Goal: Transaction & Acquisition: Purchase product/service

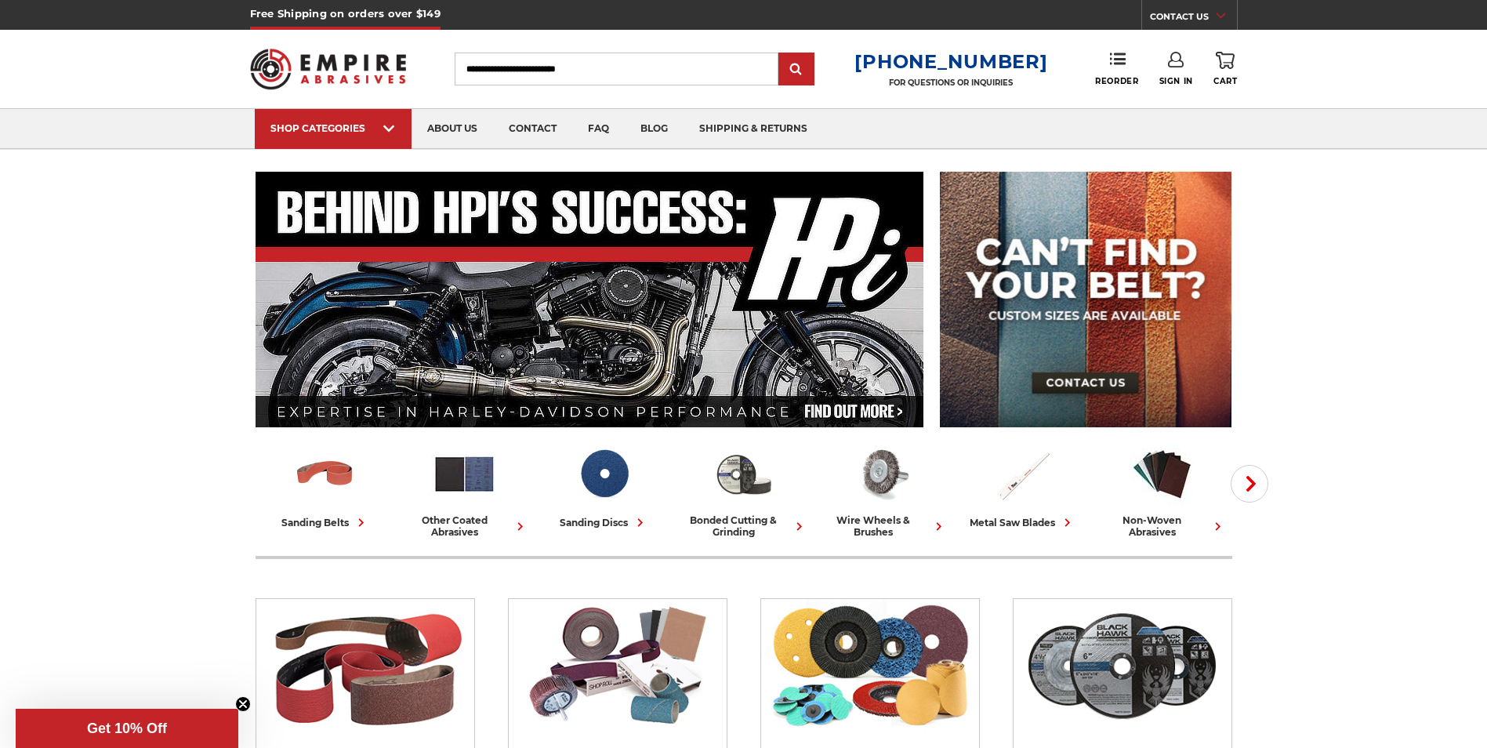
click at [496, 67] on input "Search" at bounding box center [617, 69] width 324 height 33
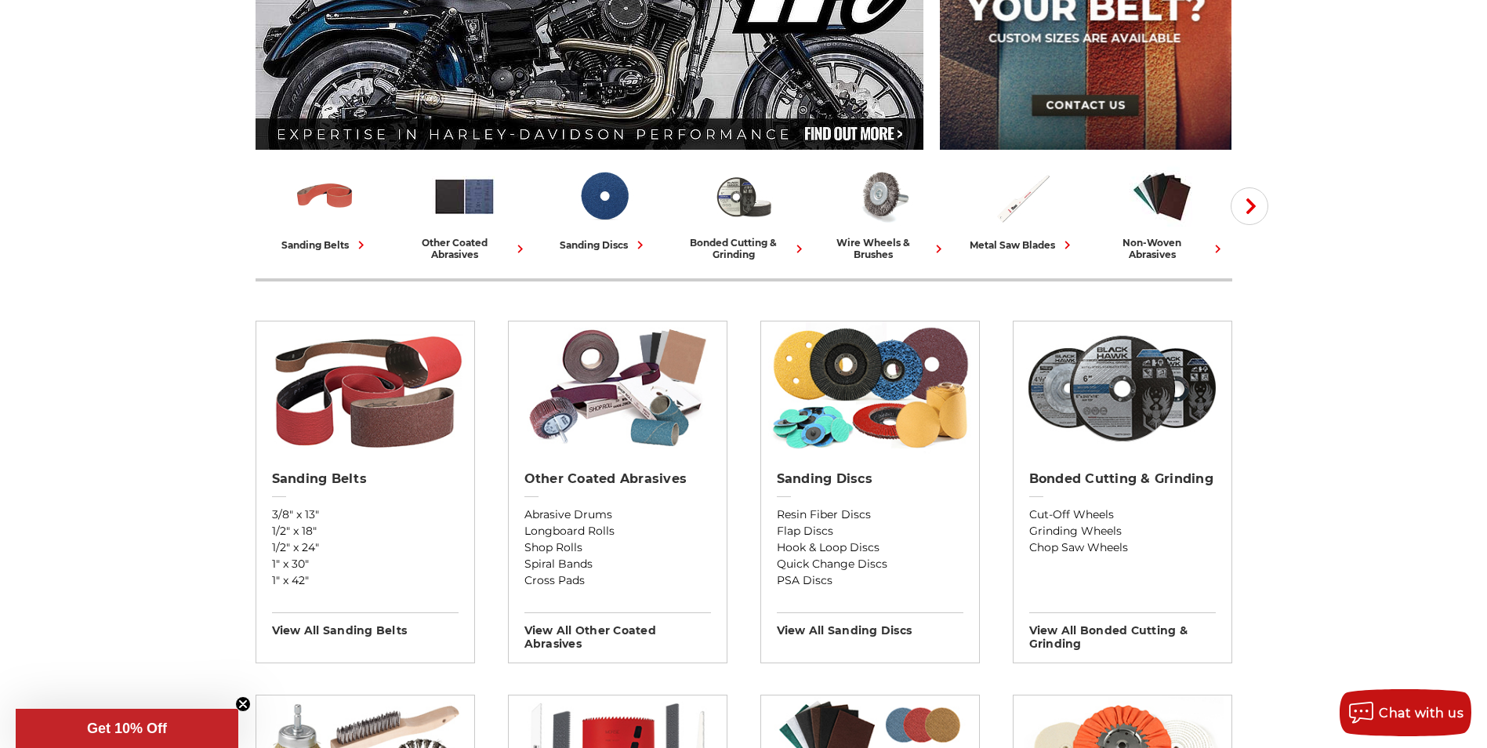
scroll to position [314, 0]
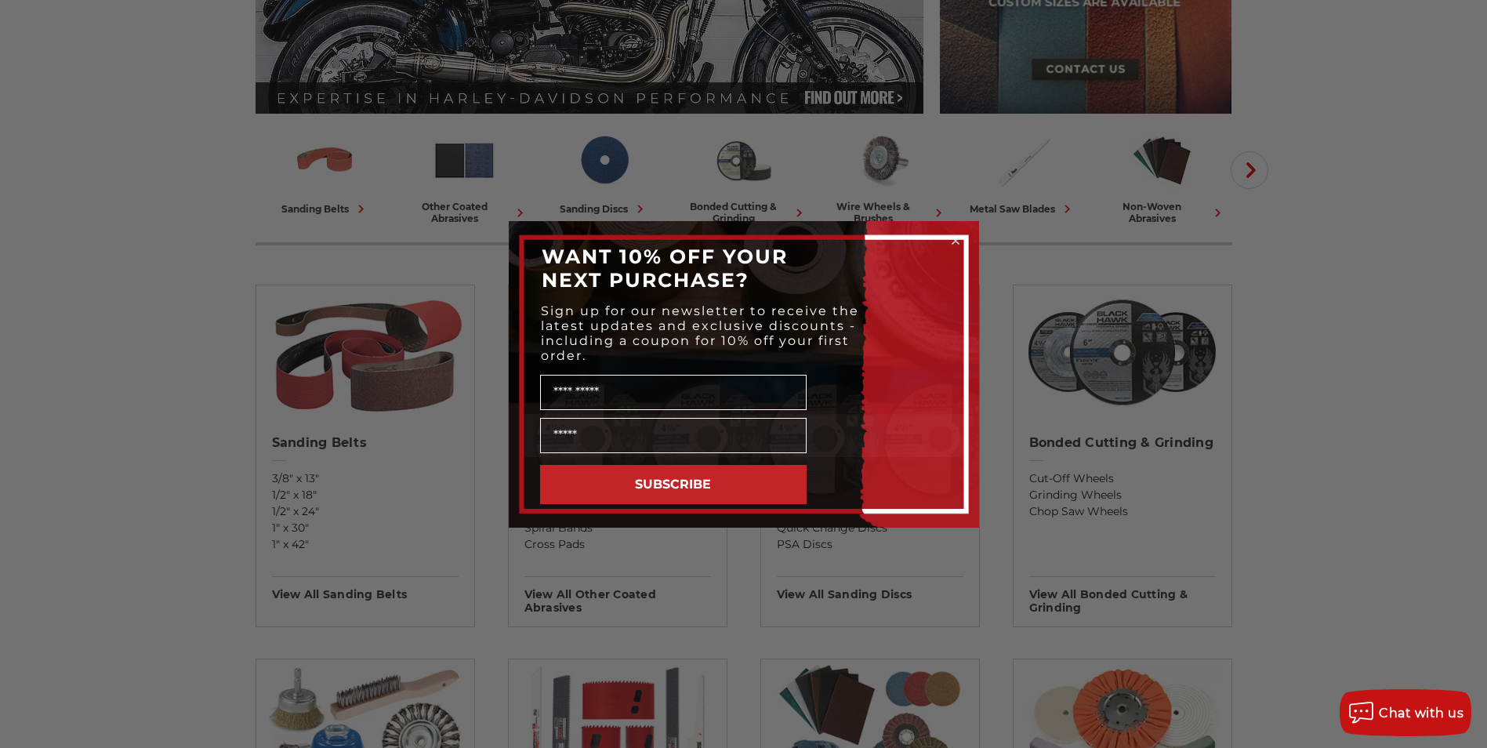
click at [1434, 291] on div "Close dialog WANT 10% OFF YOUR NEXT PURCHASE? Sign up for our newsletter to rec…" at bounding box center [743, 374] width 1487 height 748
click at [952, 238] on icon "Close dialog" at bounding box center [955, 241] width 6 height 6
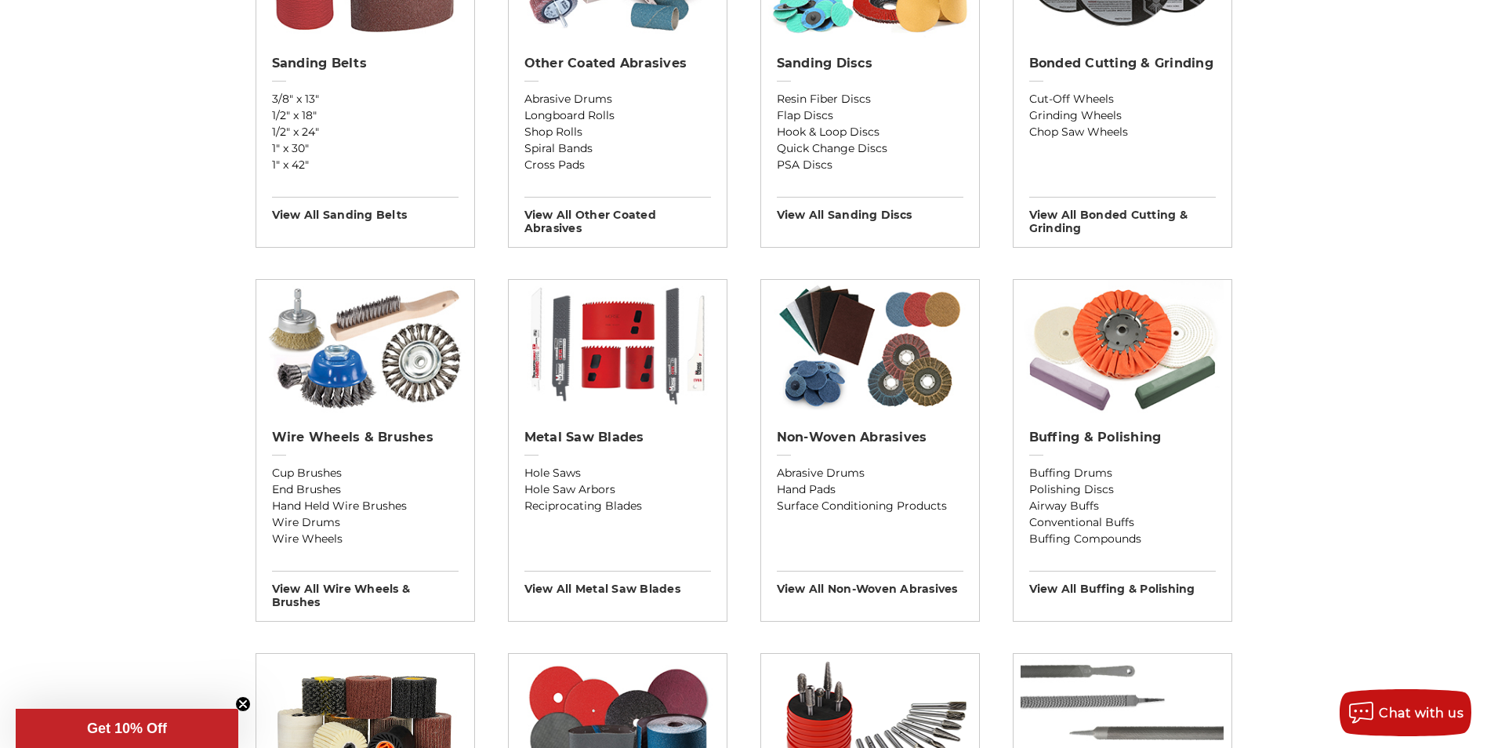
scroll to position [706, 0]
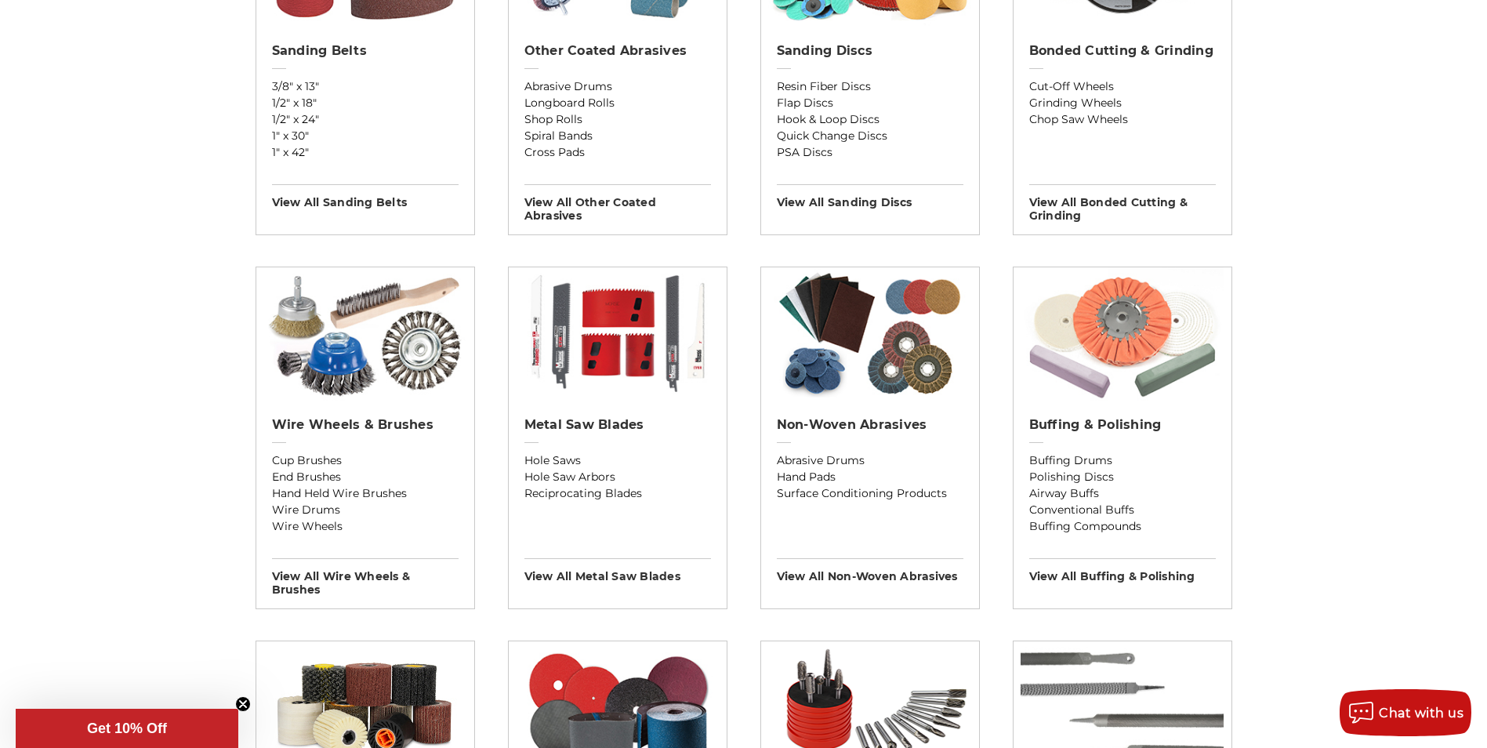
click at [1099, 358] on img at bounding box center [1122, 333] width 203 height 133
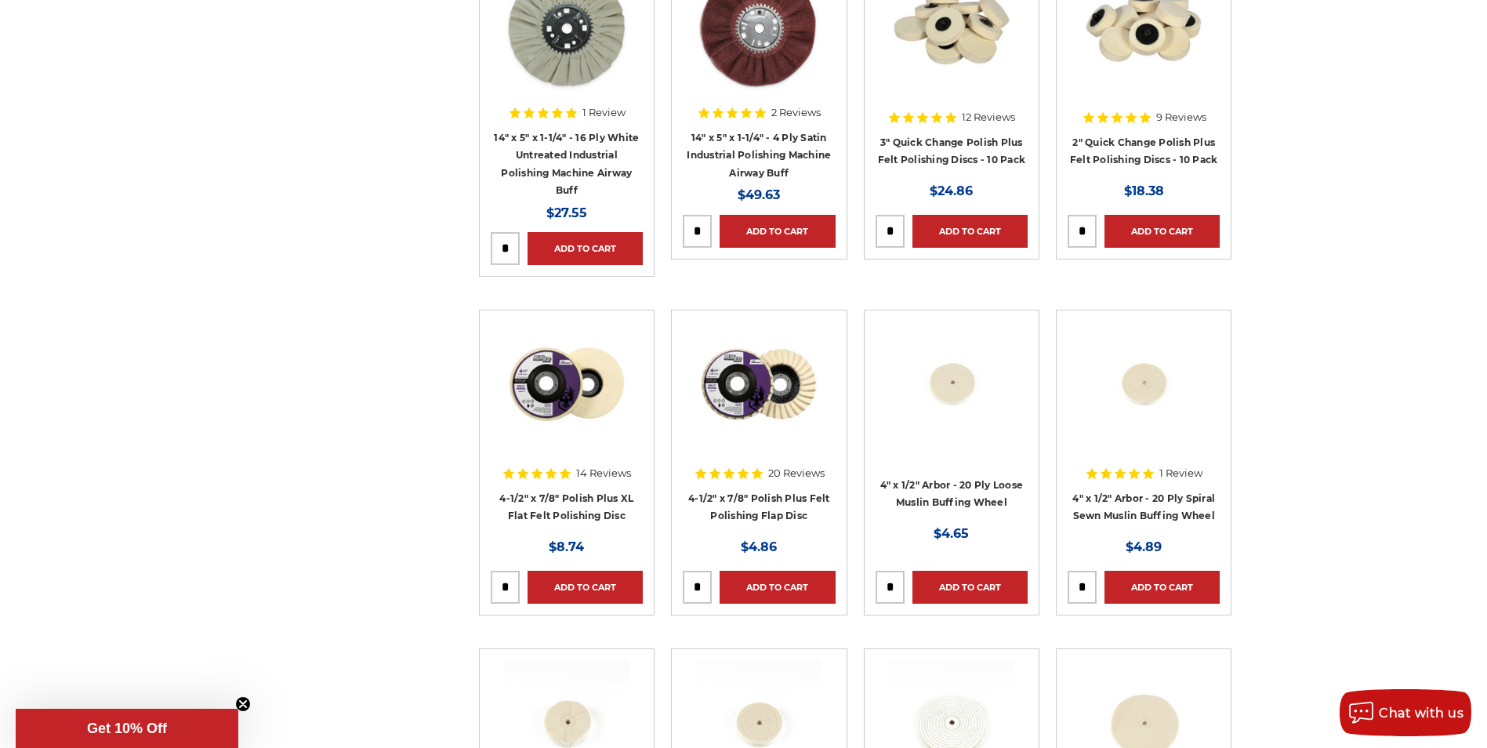
scroll to position [1568, 0]
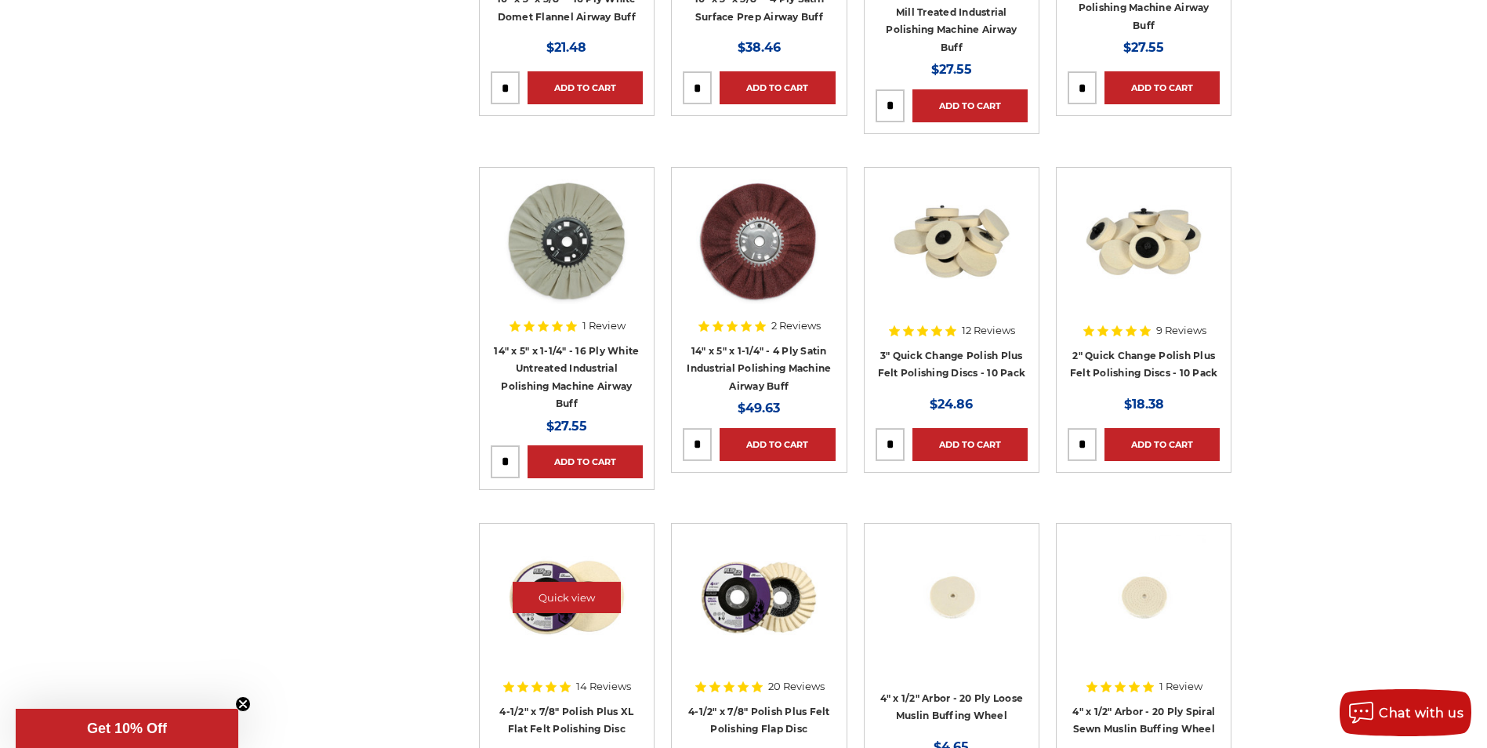
click at [552, 655] on img at bounding box center [566, 597] width 125 height 125
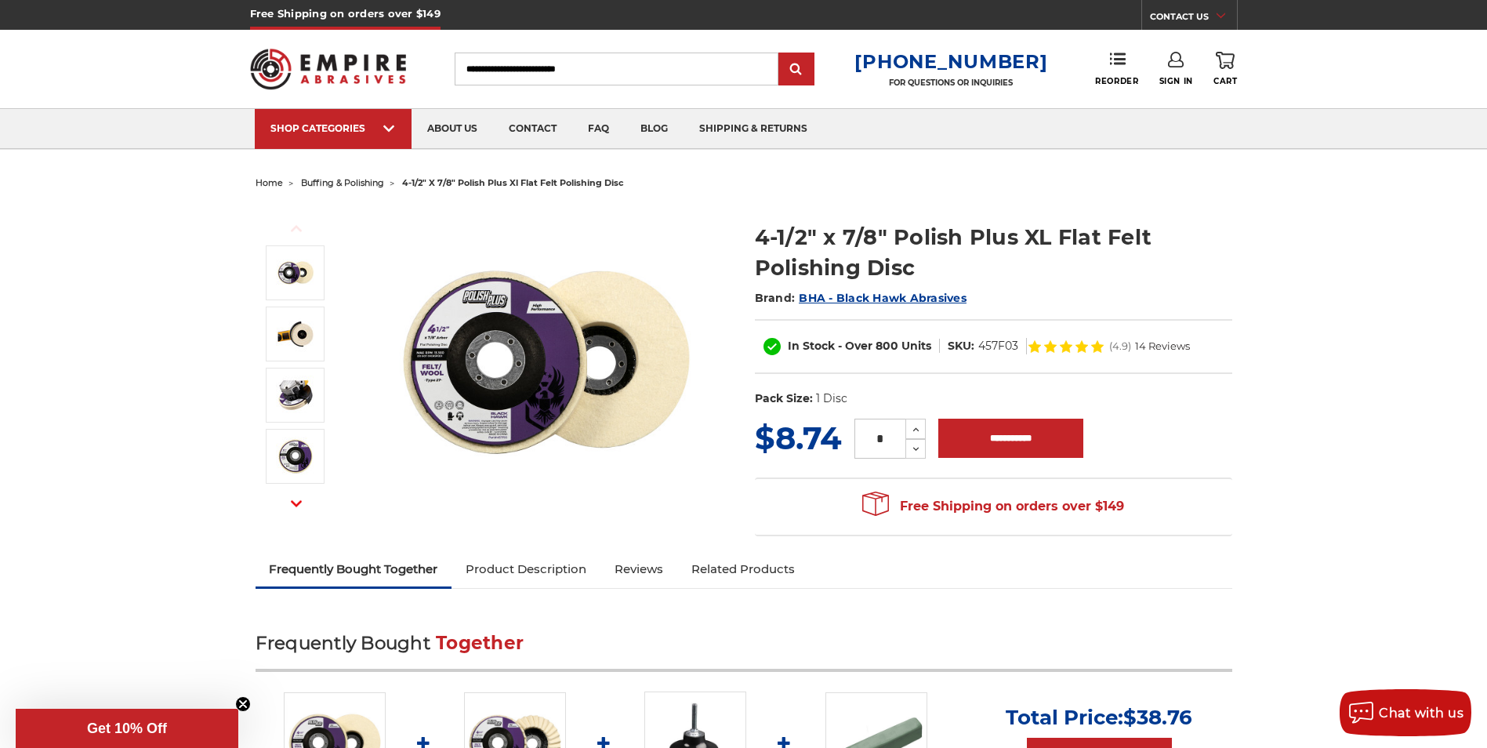
click at [510, 73] on input "Search" at bounding box center [617, 69] width 324 height 33
type input "********"
click at [781, 54] on input "submit" at bounding box center [796, 69] width 31 height 31
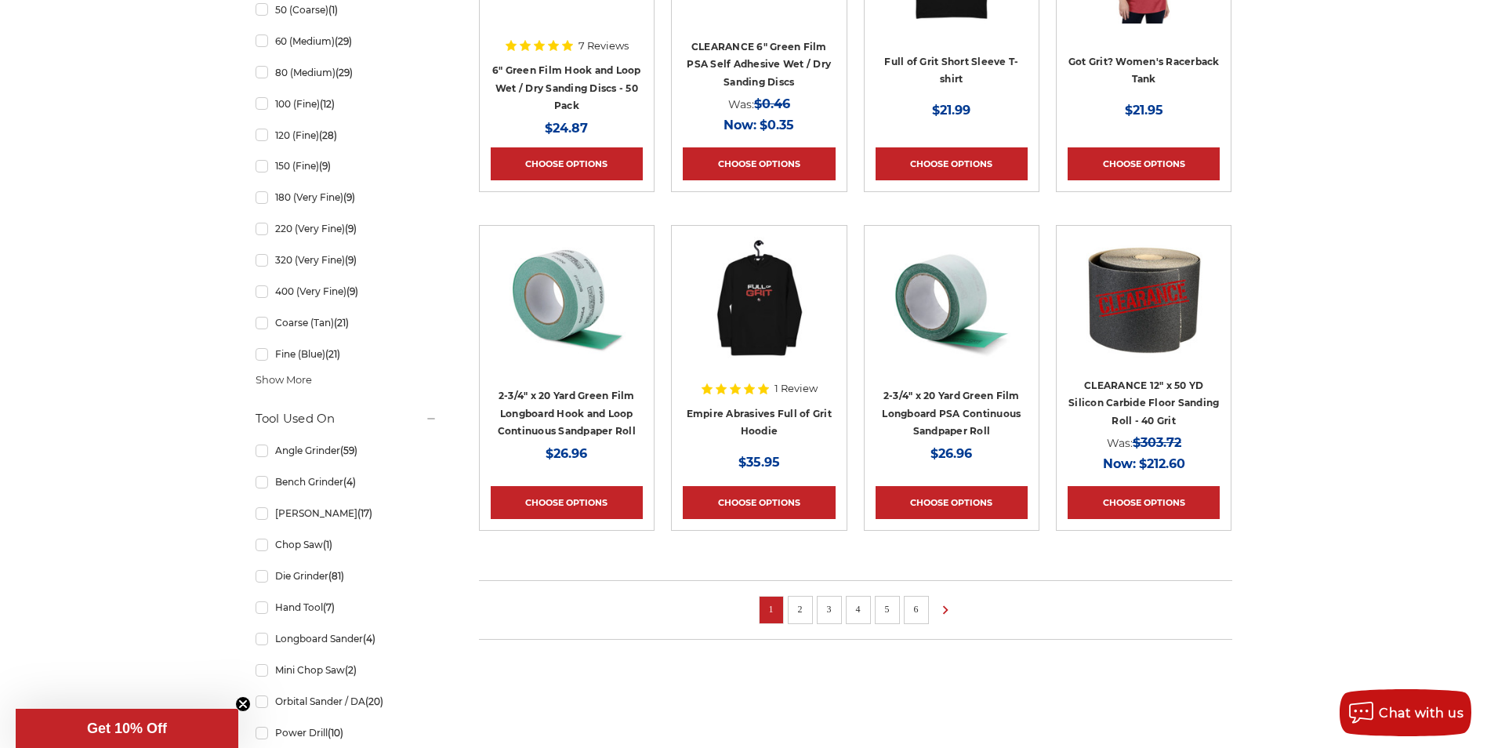
scroll to position [941, 0]
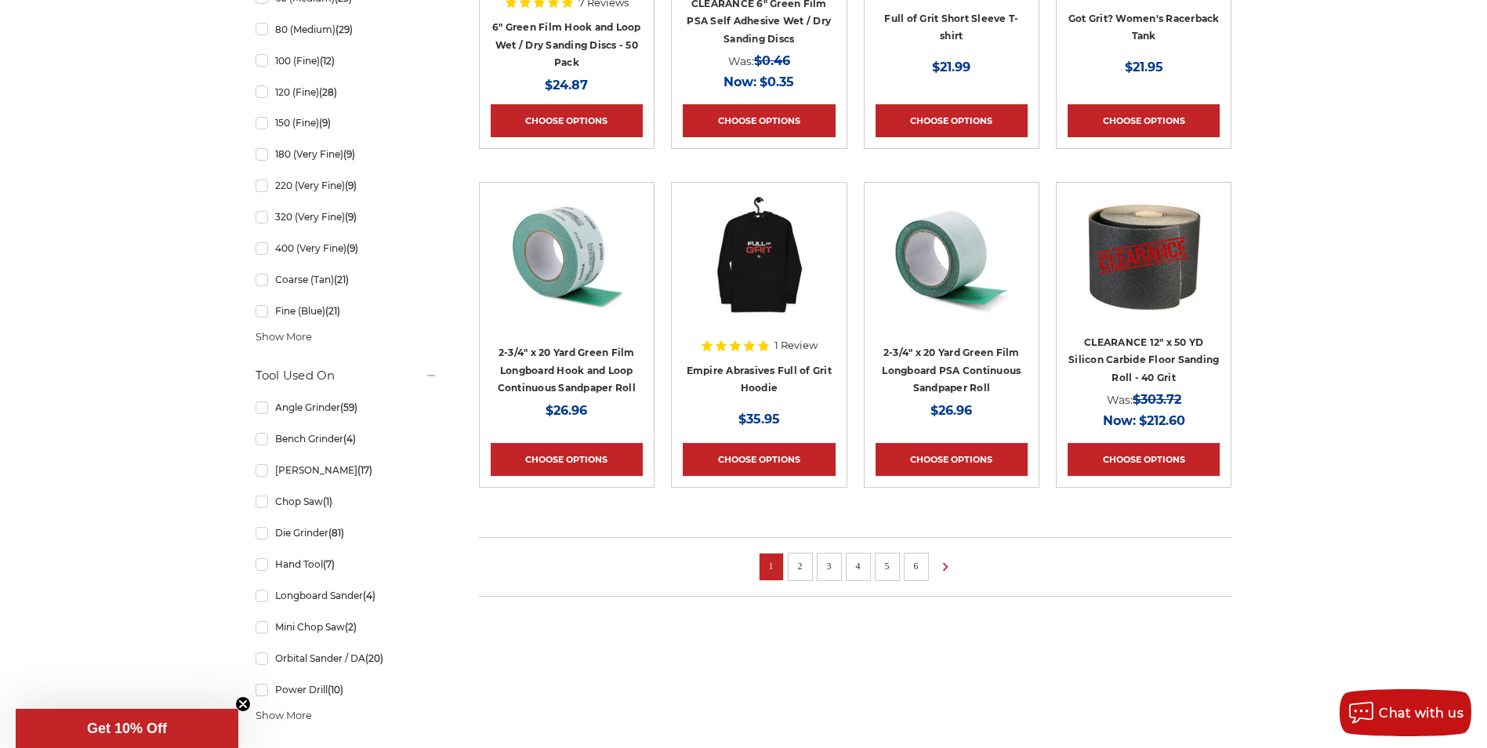
click at [805, 567] on link "2" at bounding box center [801, 565] width 16 height 17
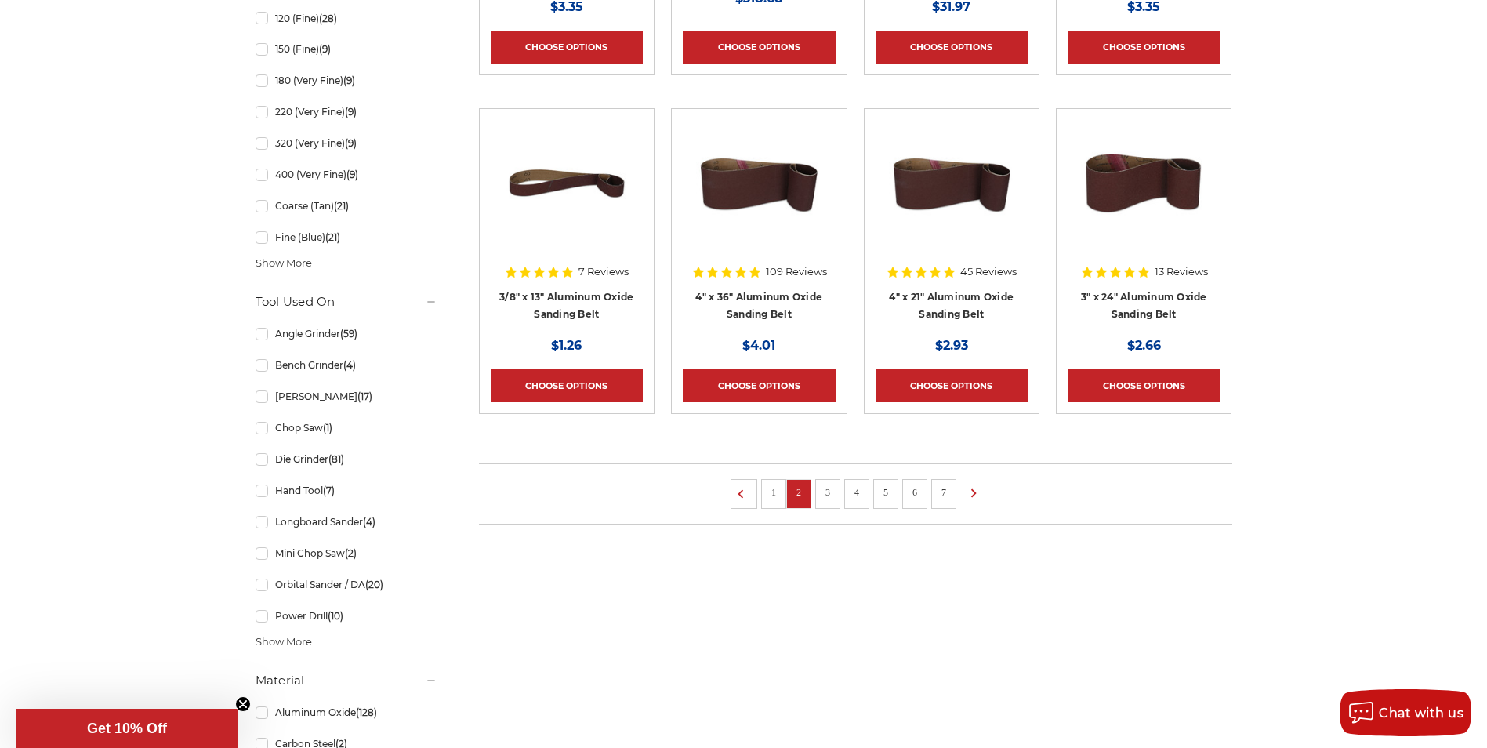
scroll to position [1019, 0]
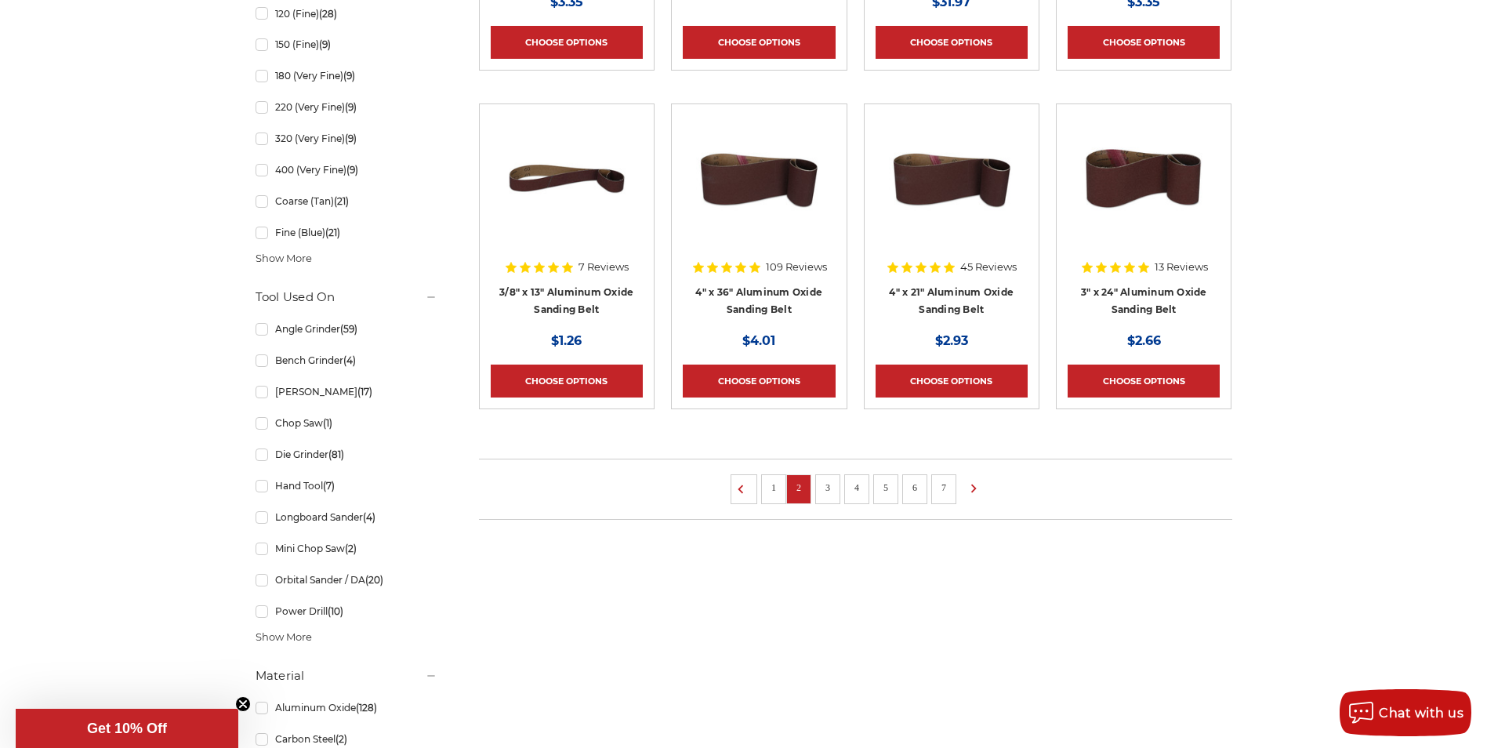
click at [827, 489] on link "3" at bounding box center [828, 487] width 16 height 17
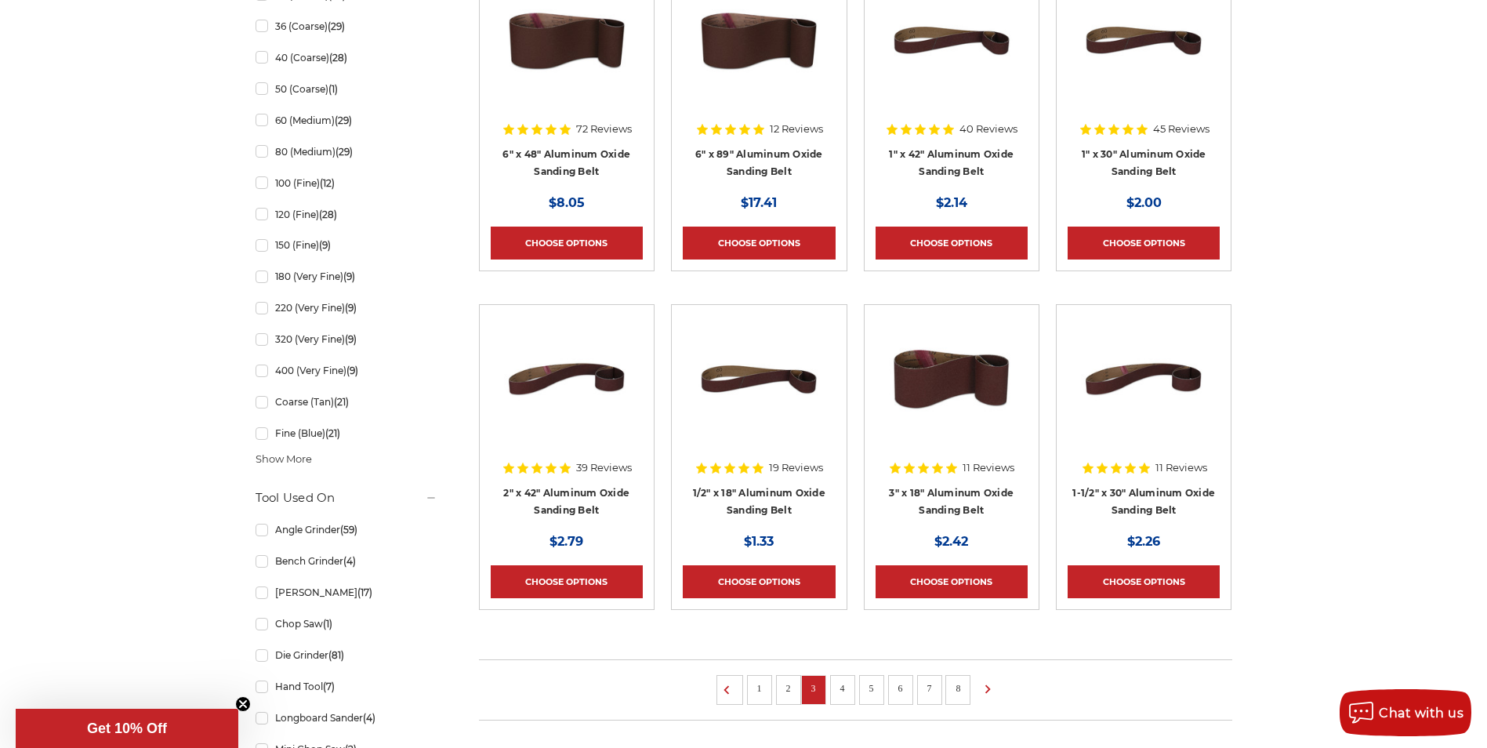
scroll to position [862, 0]
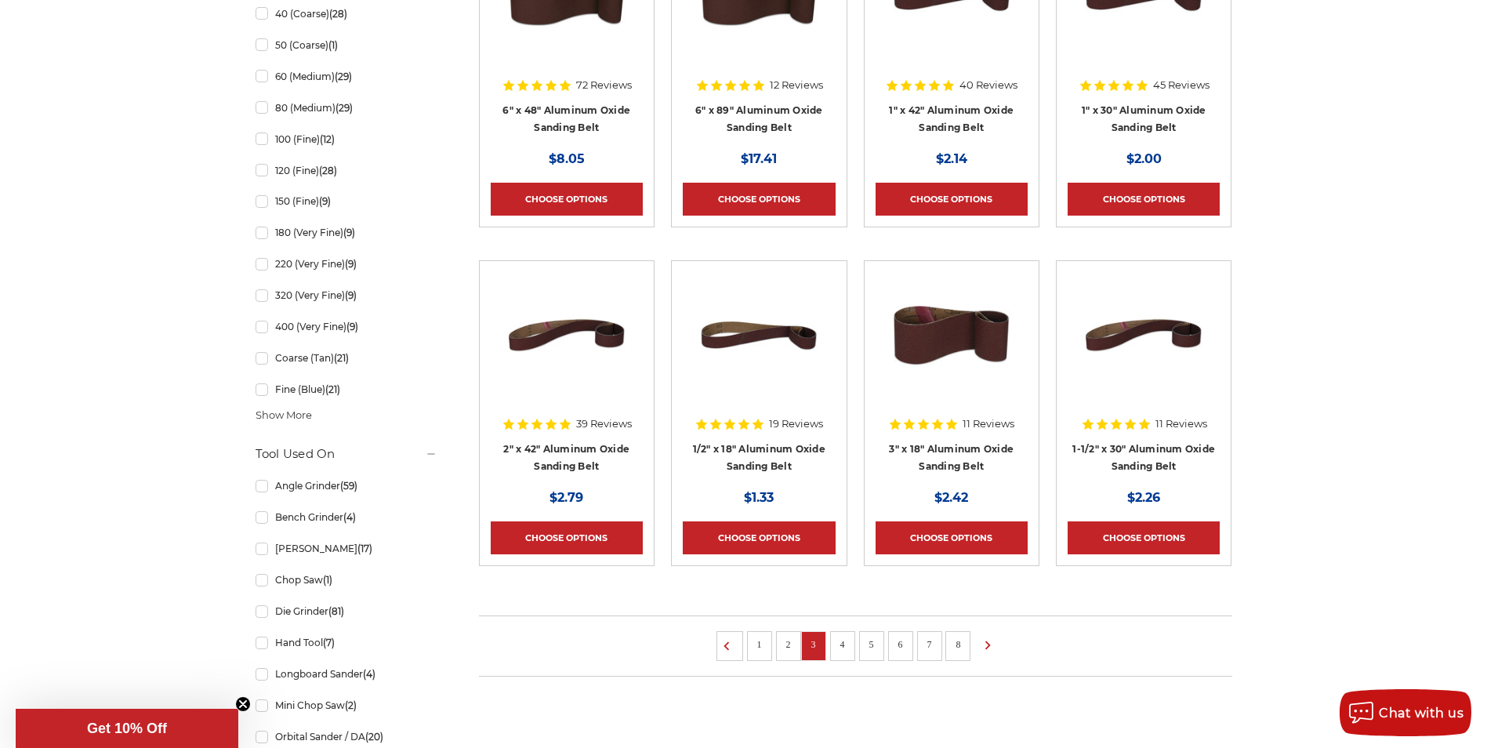
click at [840, 647] on link "4" at bounding box center [843, 644] width 16 height 17
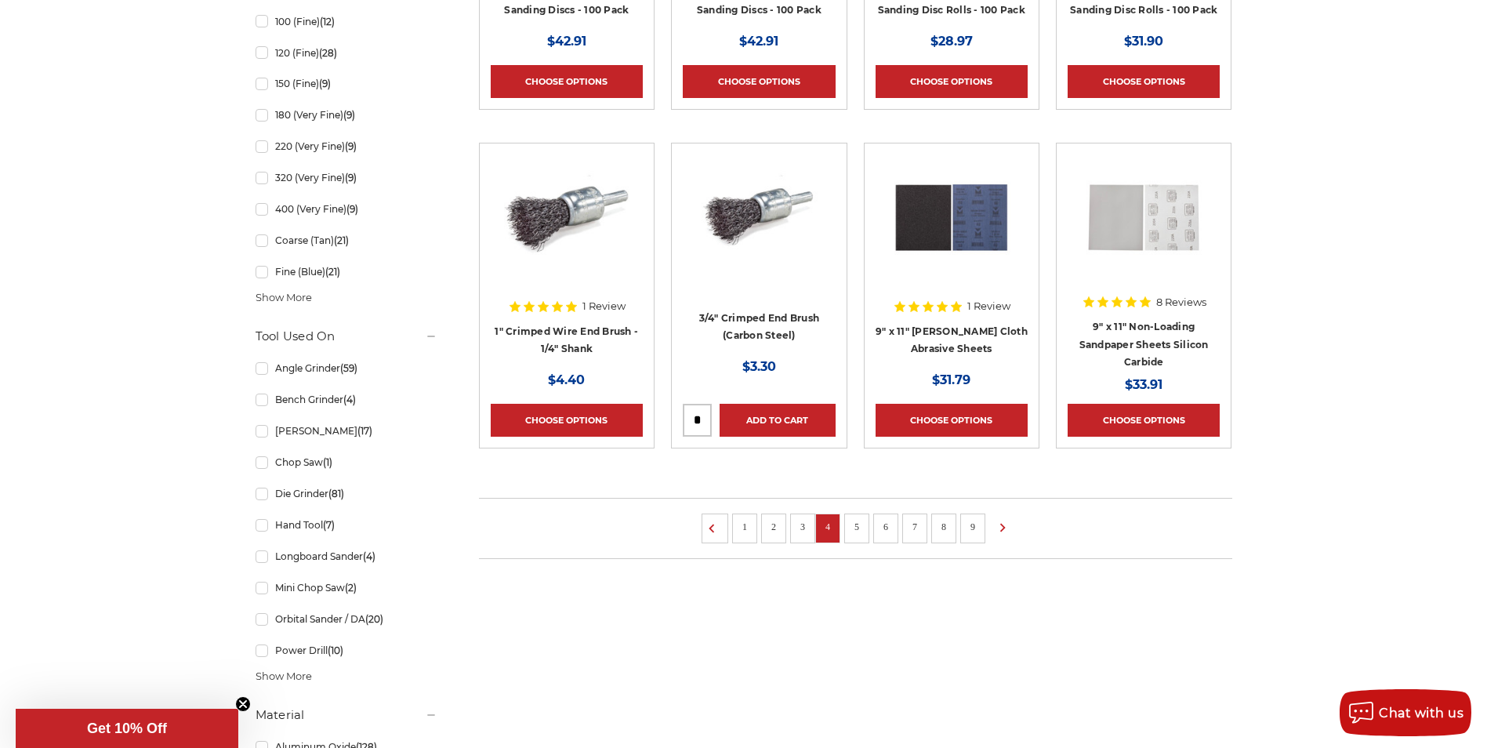
scroll to position [1019, 0]
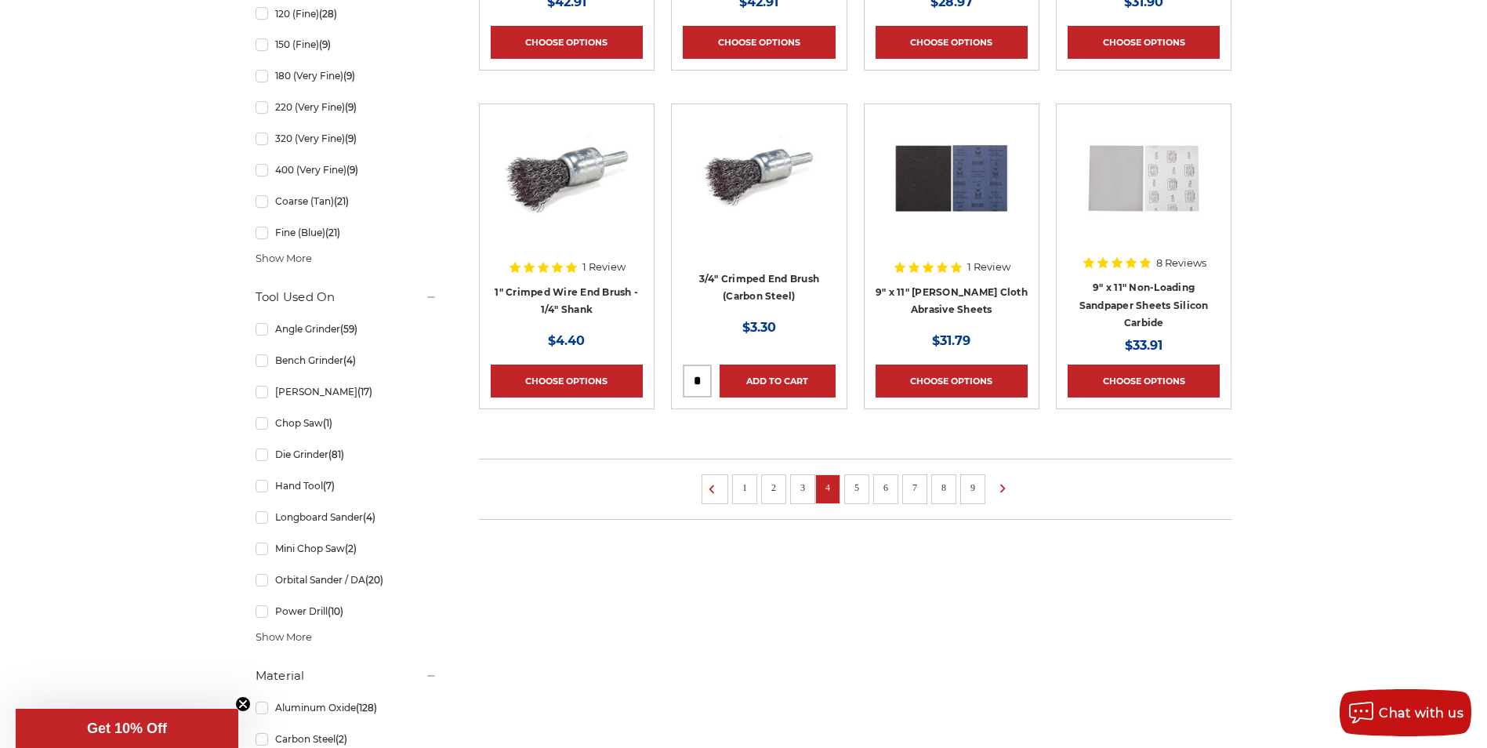
click at [861, 486] on link "5" at bounding box center [857, 487] width 16 height 17
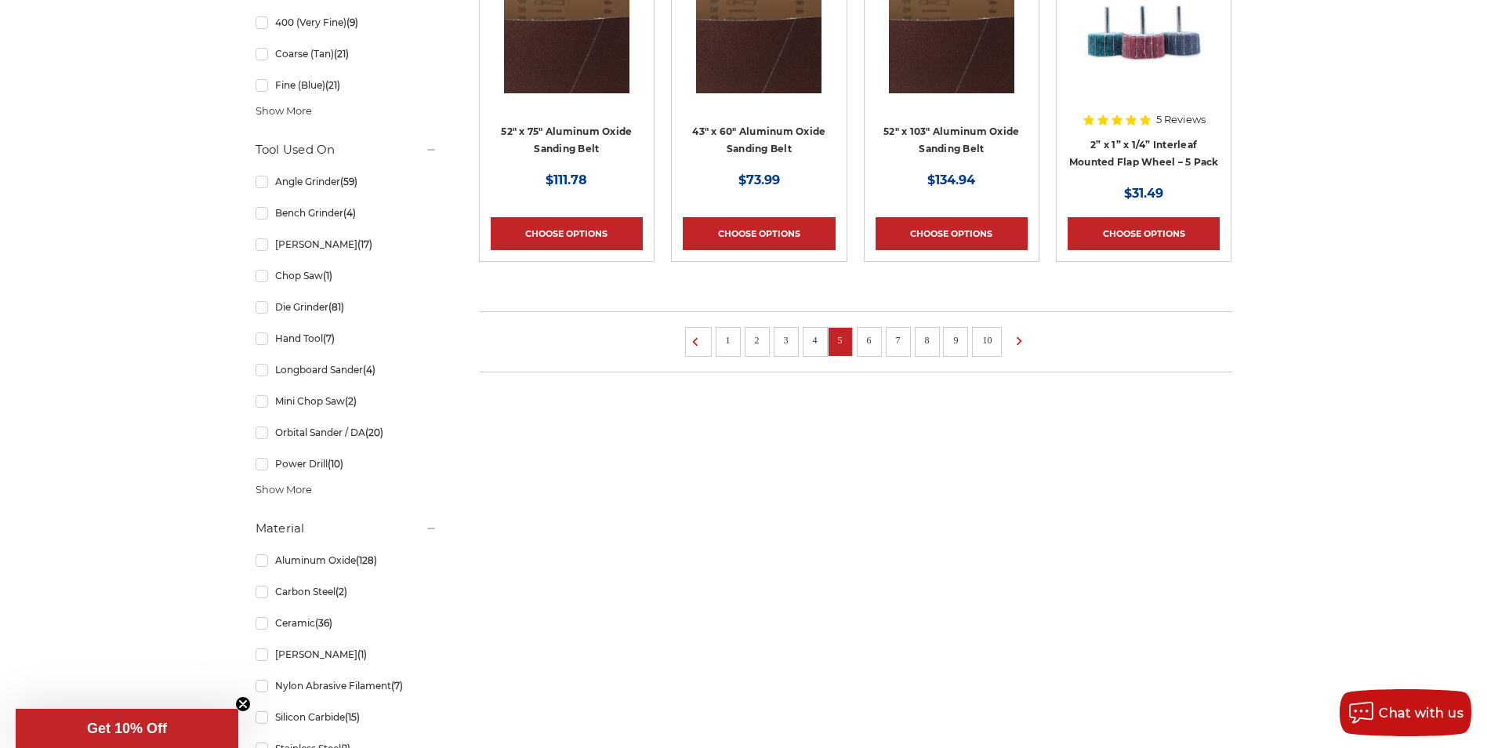
scroll to position [1176, 0]
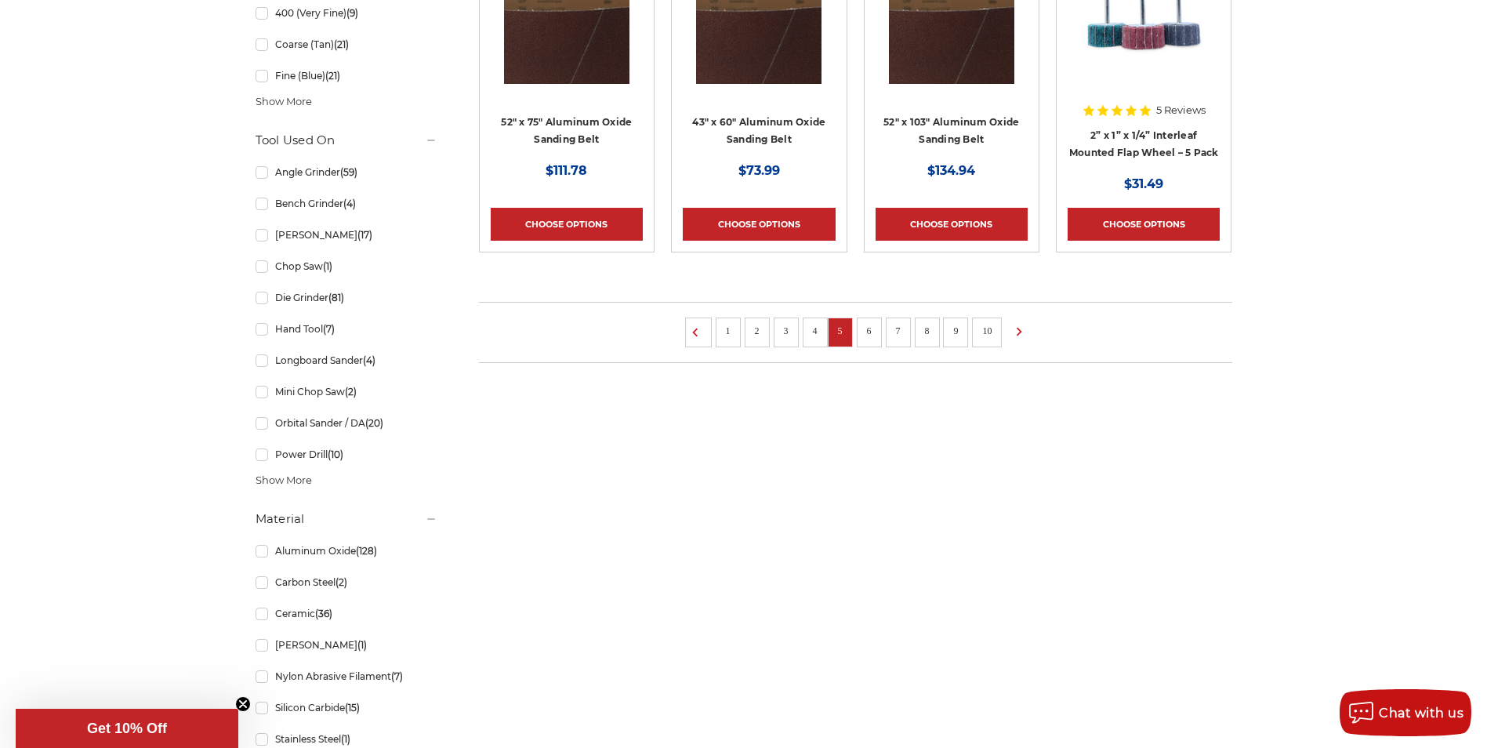
click at [875, 331] on link "6" at bounding box center [870, 330] width 16 height 17
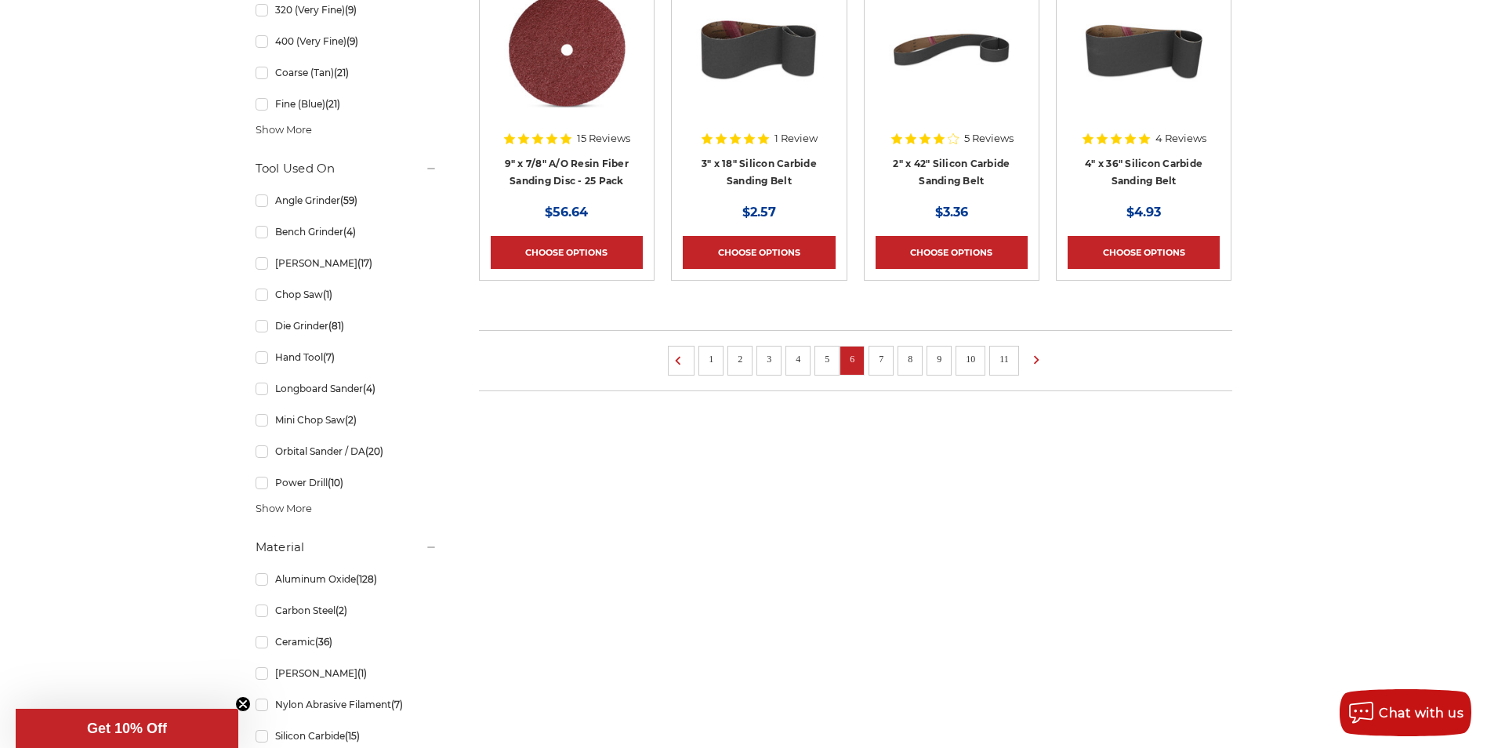
scroll to position [1176, 0]
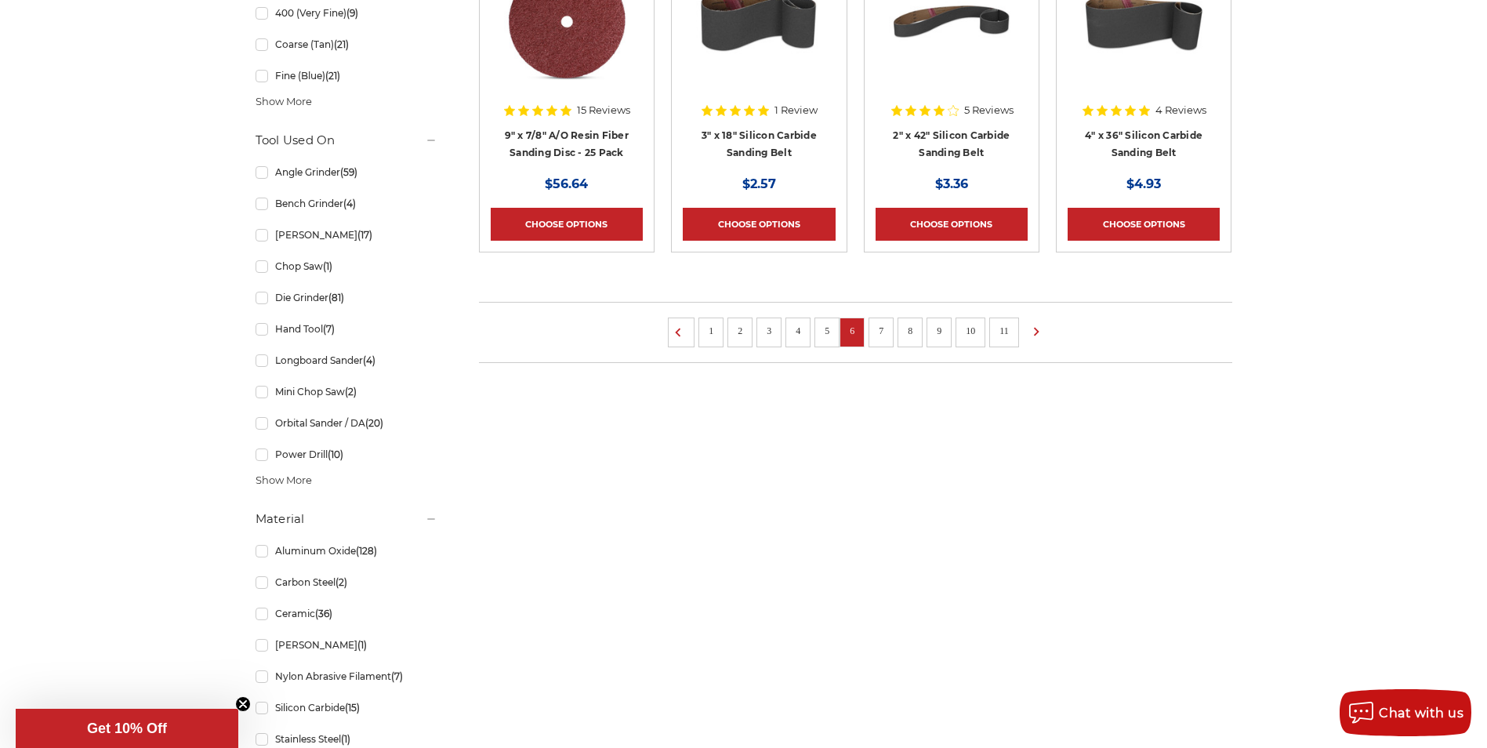
click at [885, 325] on link "7" at bounding box center [881, 330] width 16 height 17
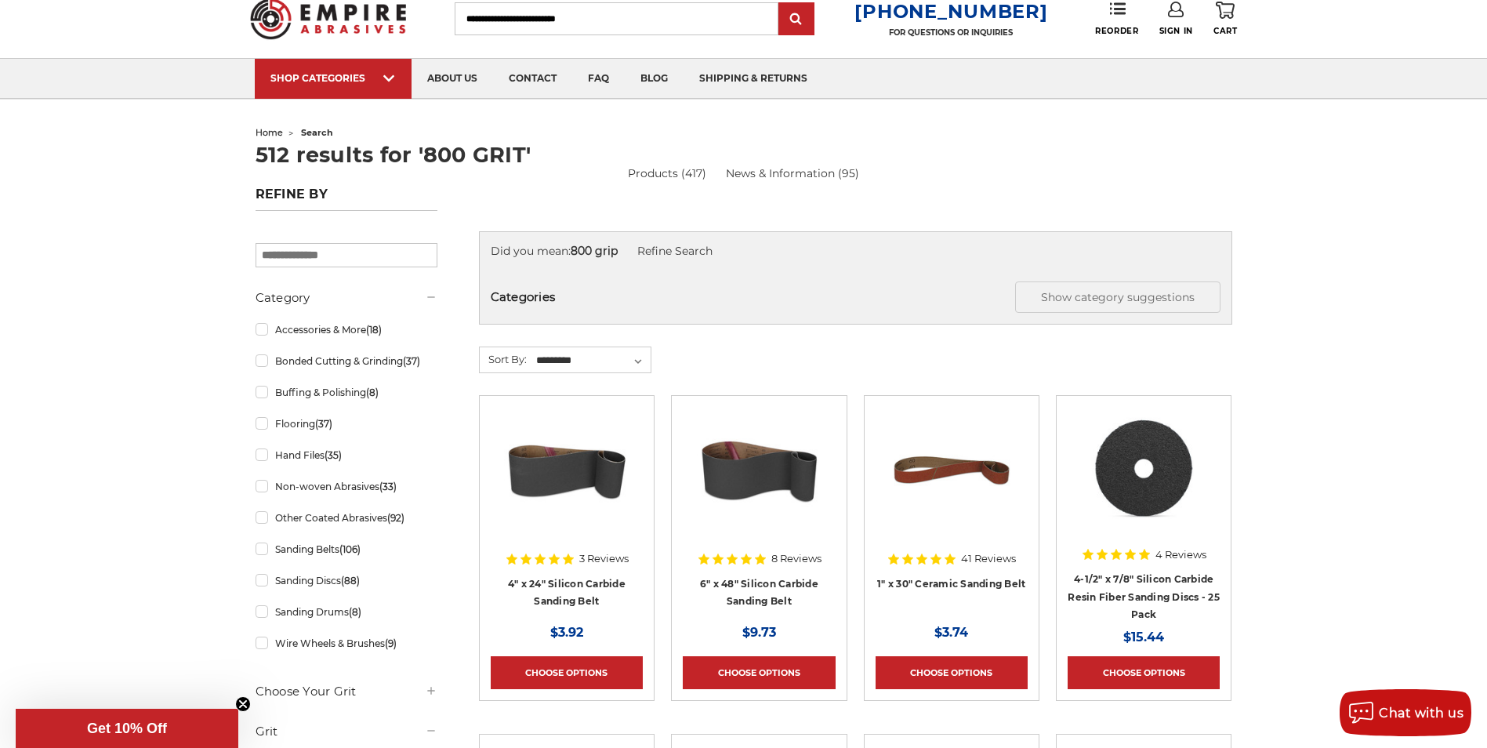
scroll to position [78, 0]
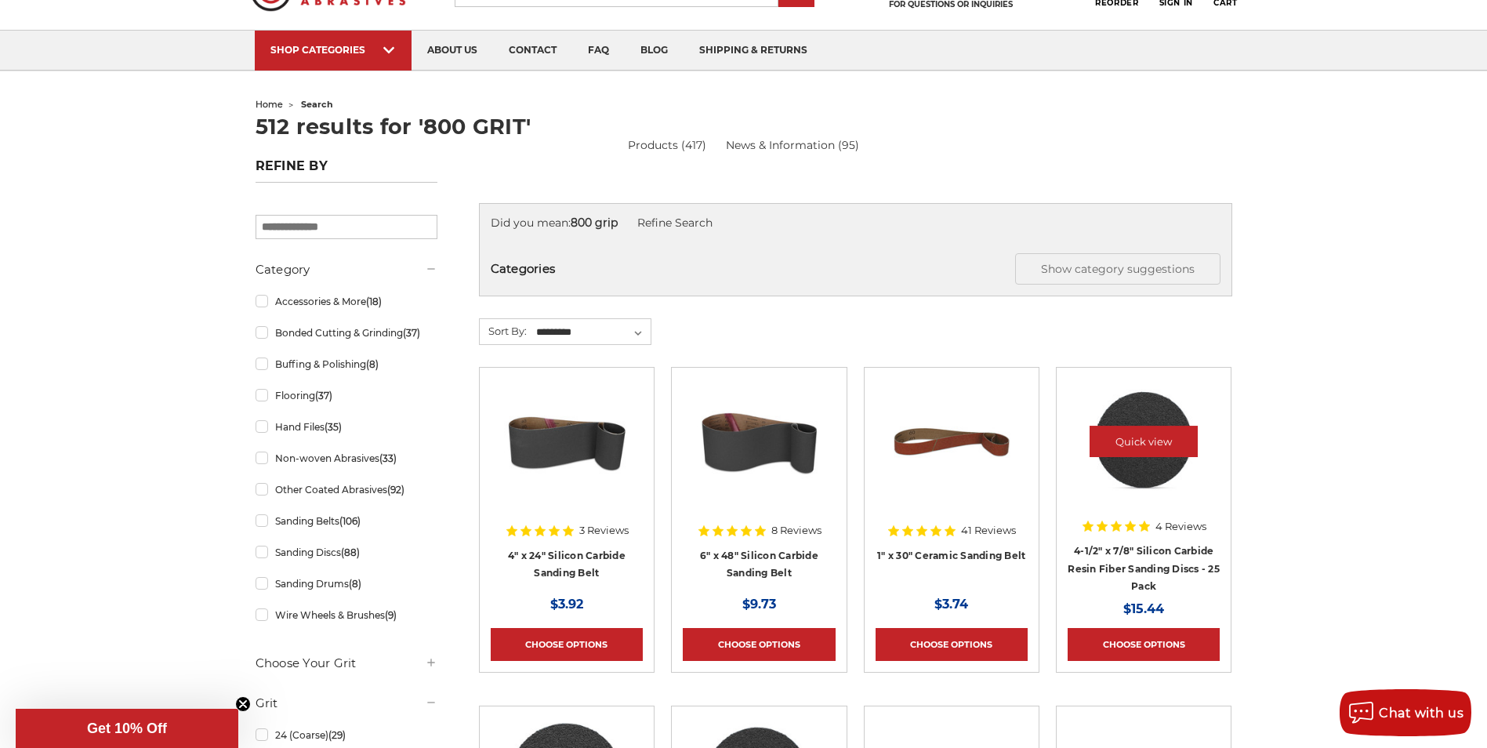
click at [1143, 464] on img at bounding box center [1144, 441] width 126 height 125
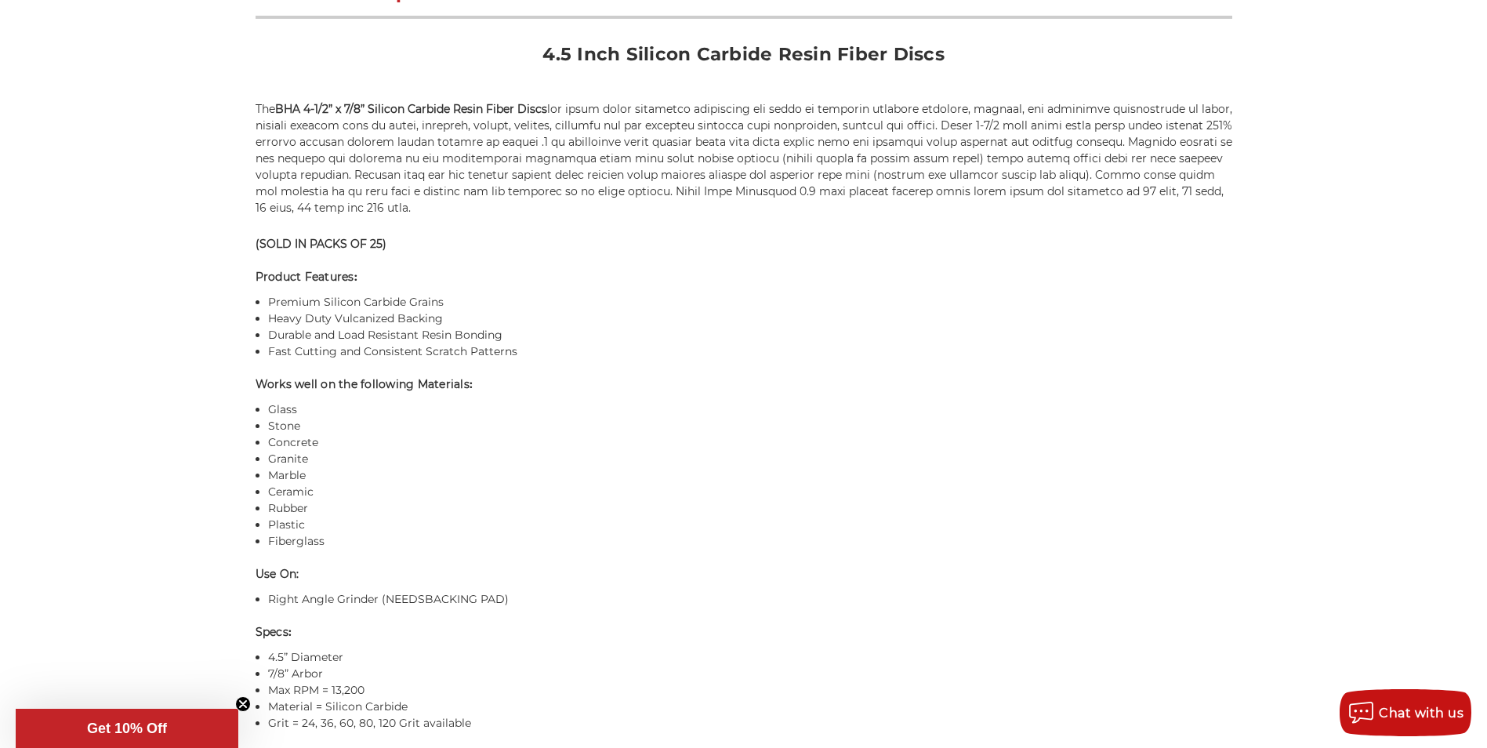
scroll to position [627, 0]
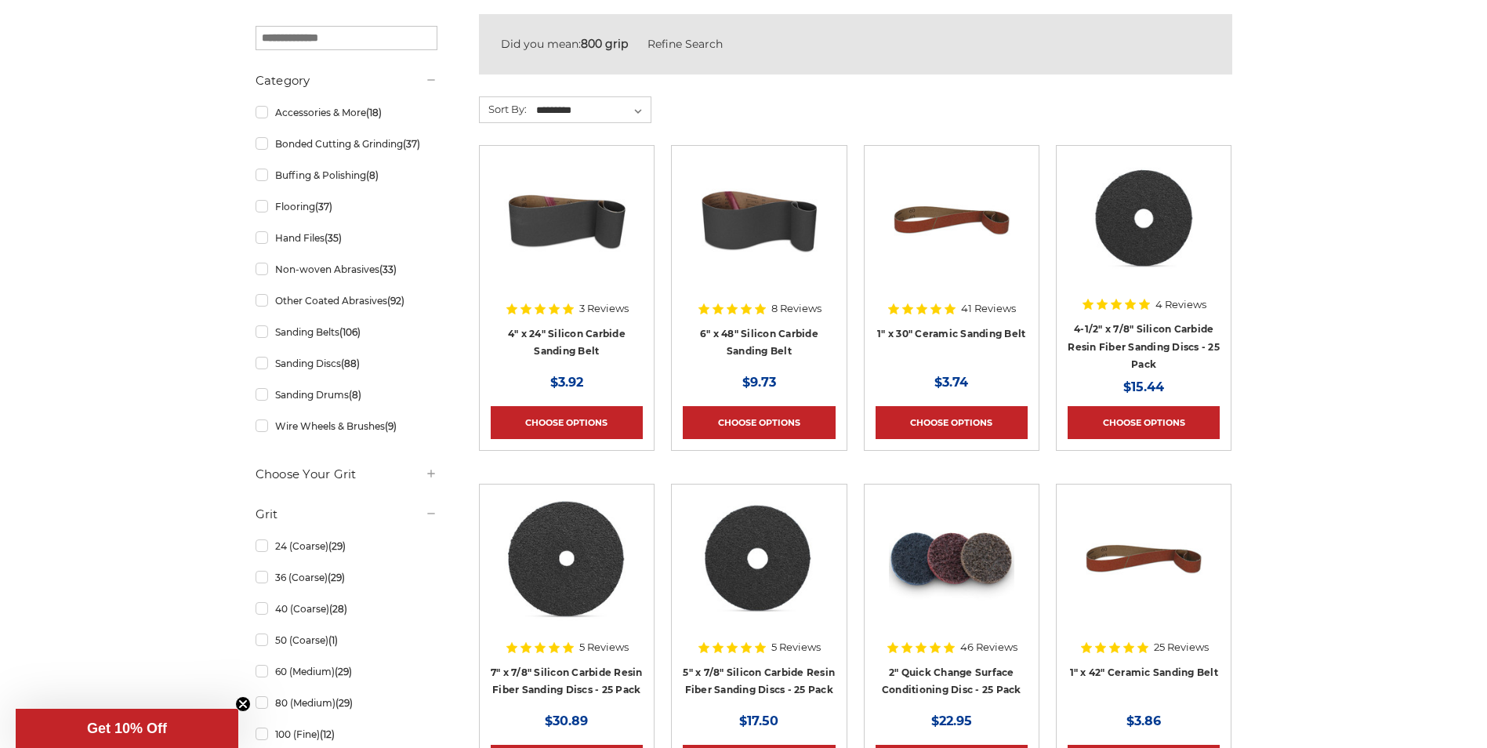
scroll to position [470, 0]
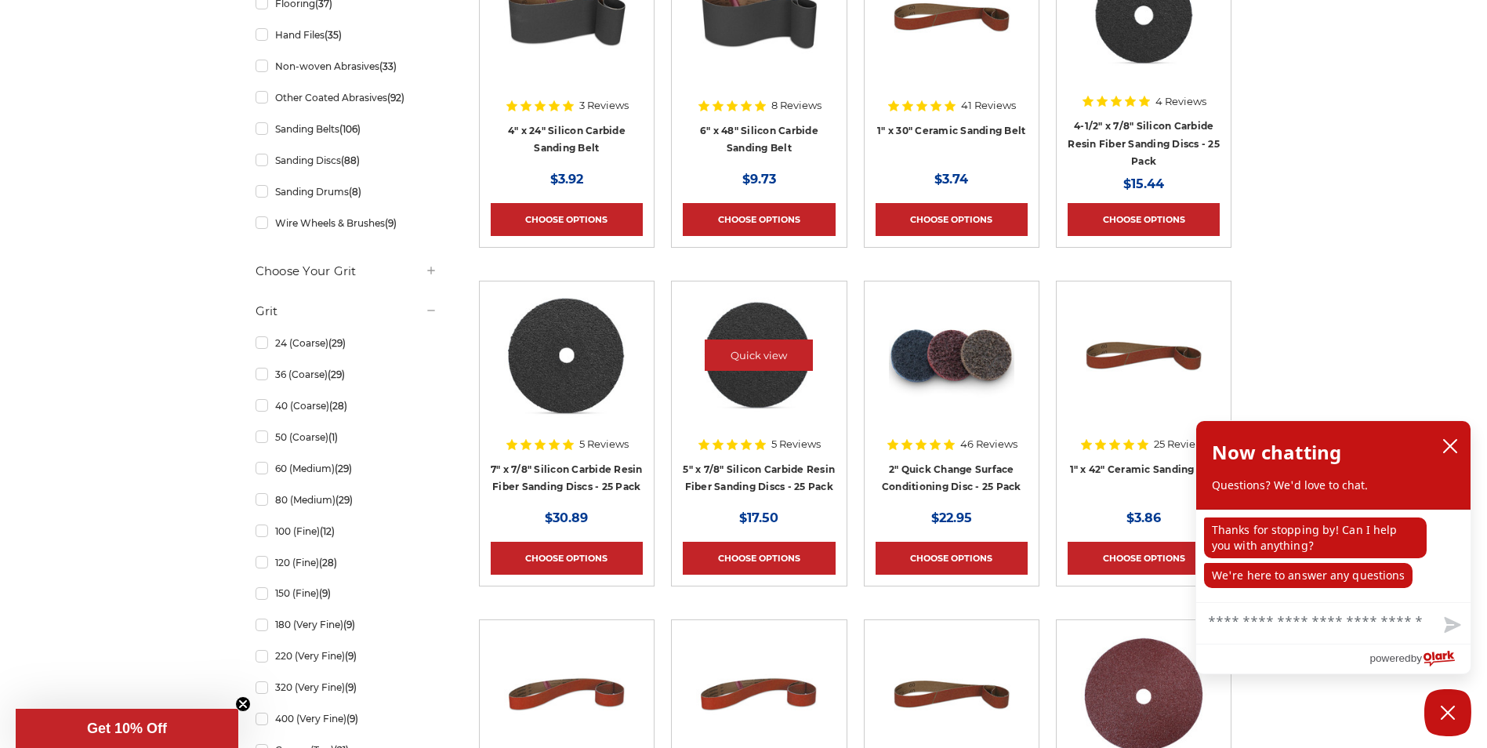
click at [764, 330] on img at bounding box center [758, 354] width 125 height 125
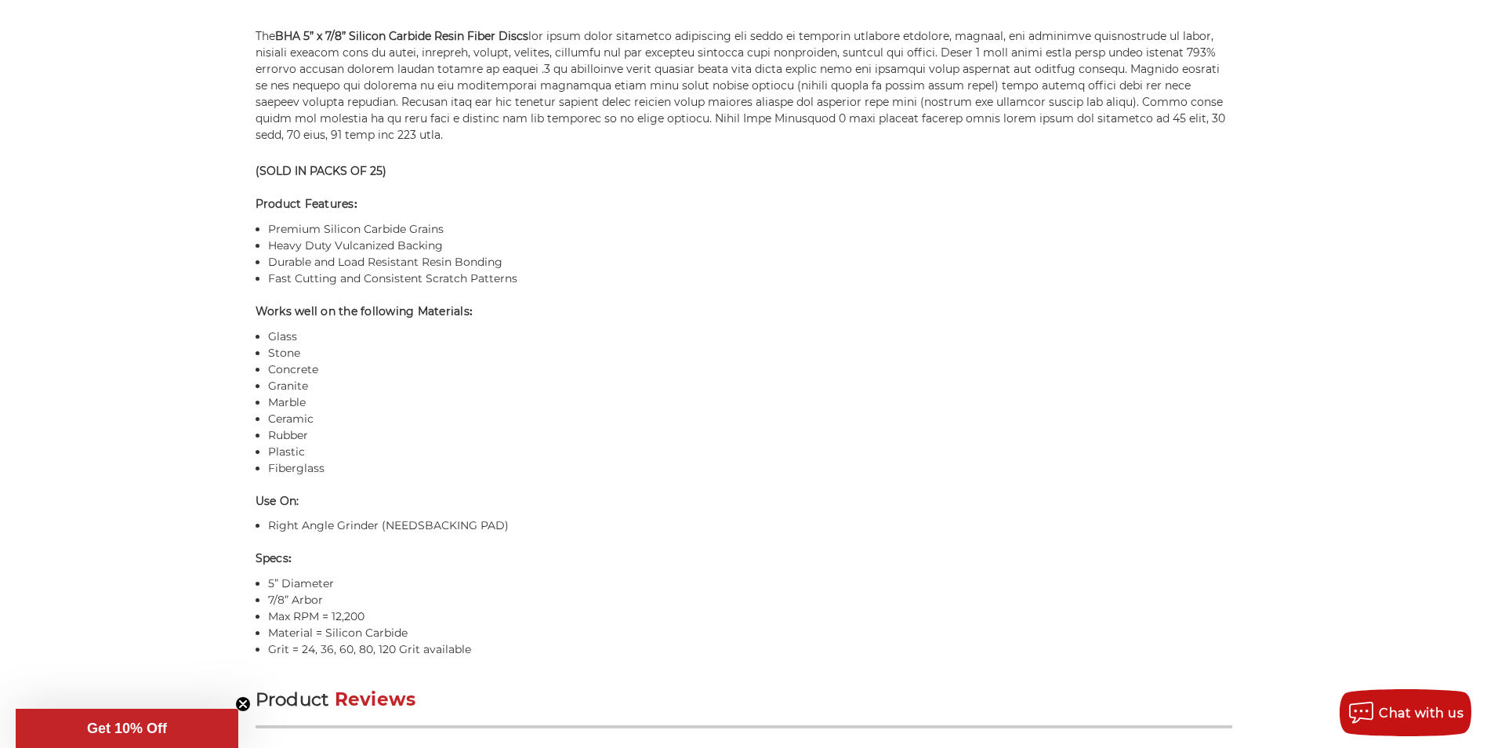
scroll to position [1176, 0]
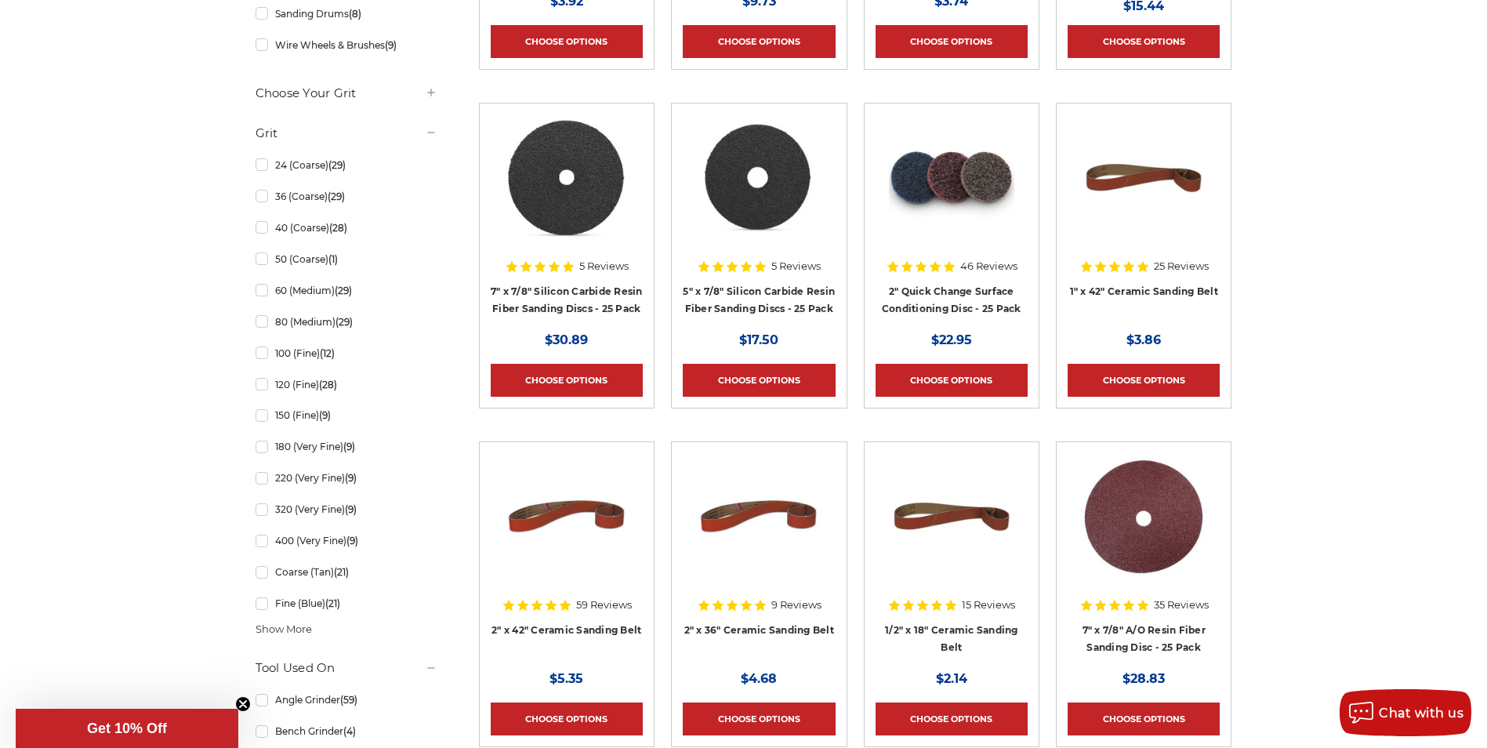
scroll to position [784, 0]
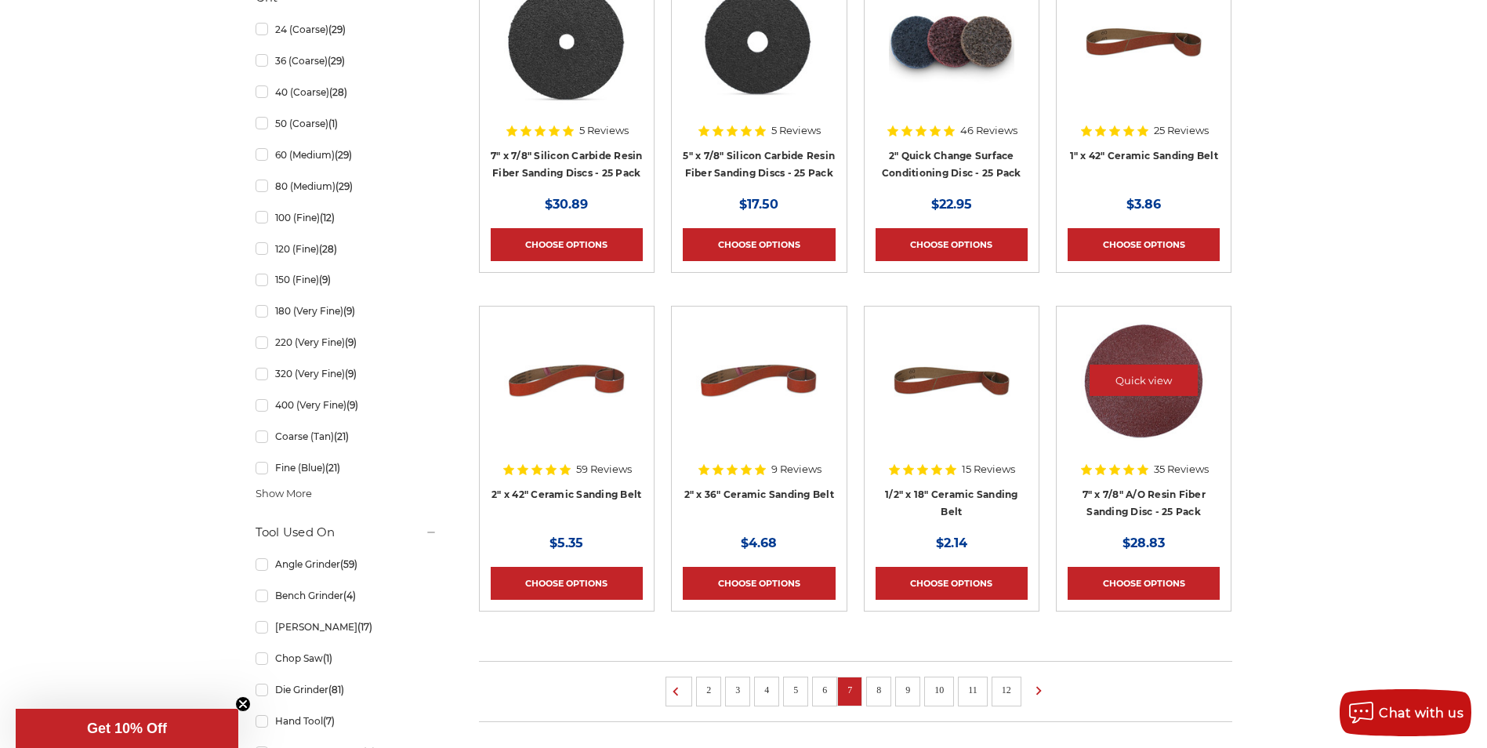
click at [1169, 354] on img at bounding box center [1143, 379] width 125 height 125
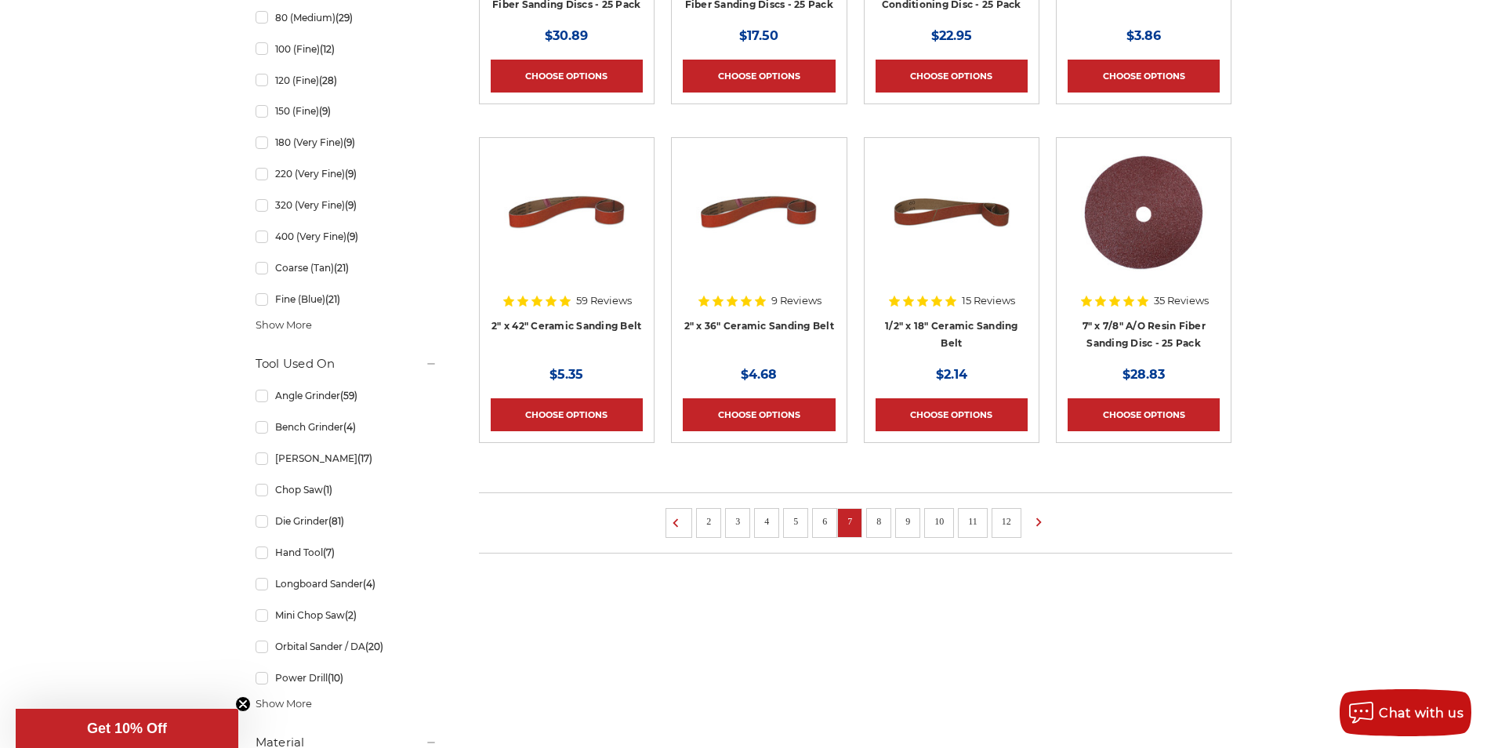
scroll to position [1254, 0]
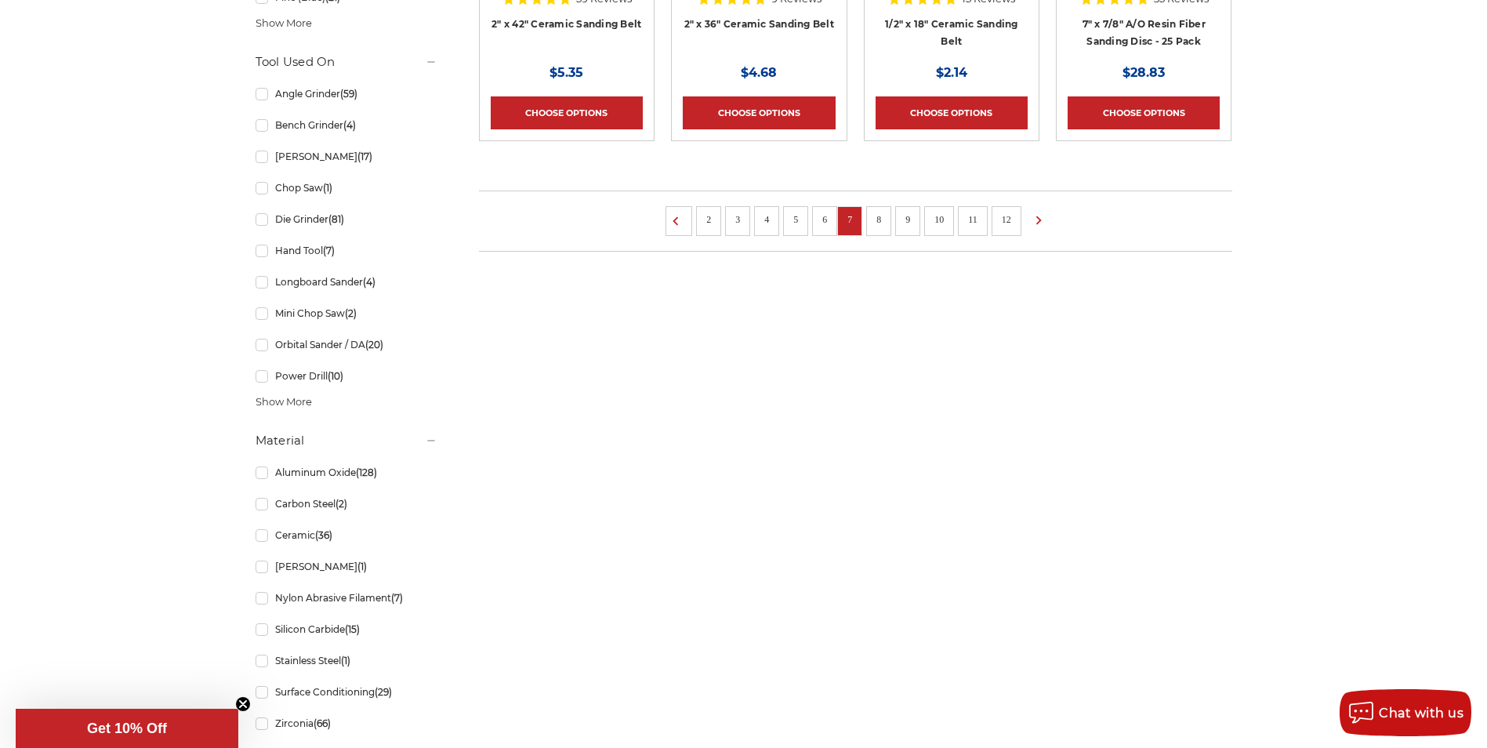
click at [877, 226] on link "8" at bounding box center [879, 219] width 16 height 17
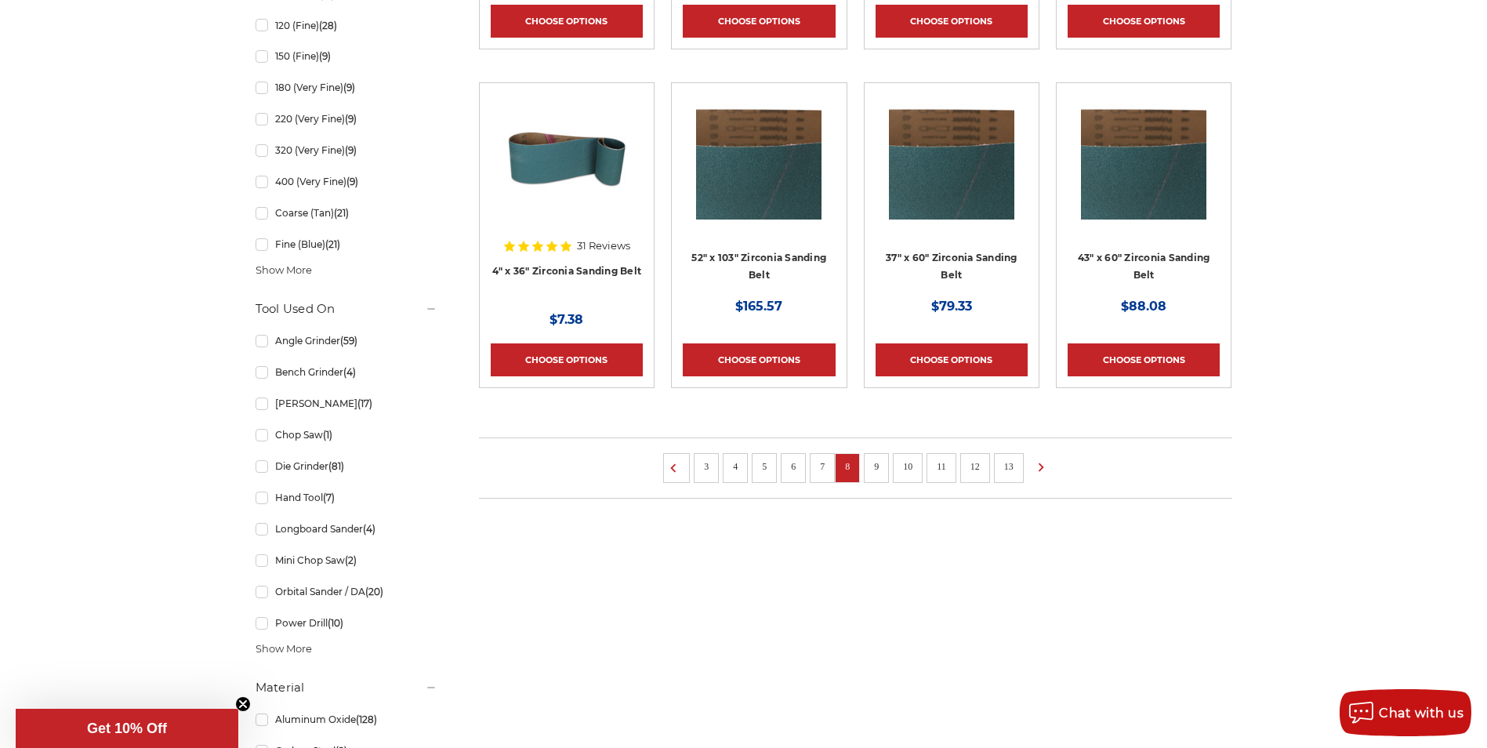
scroll to position [1098, 0]
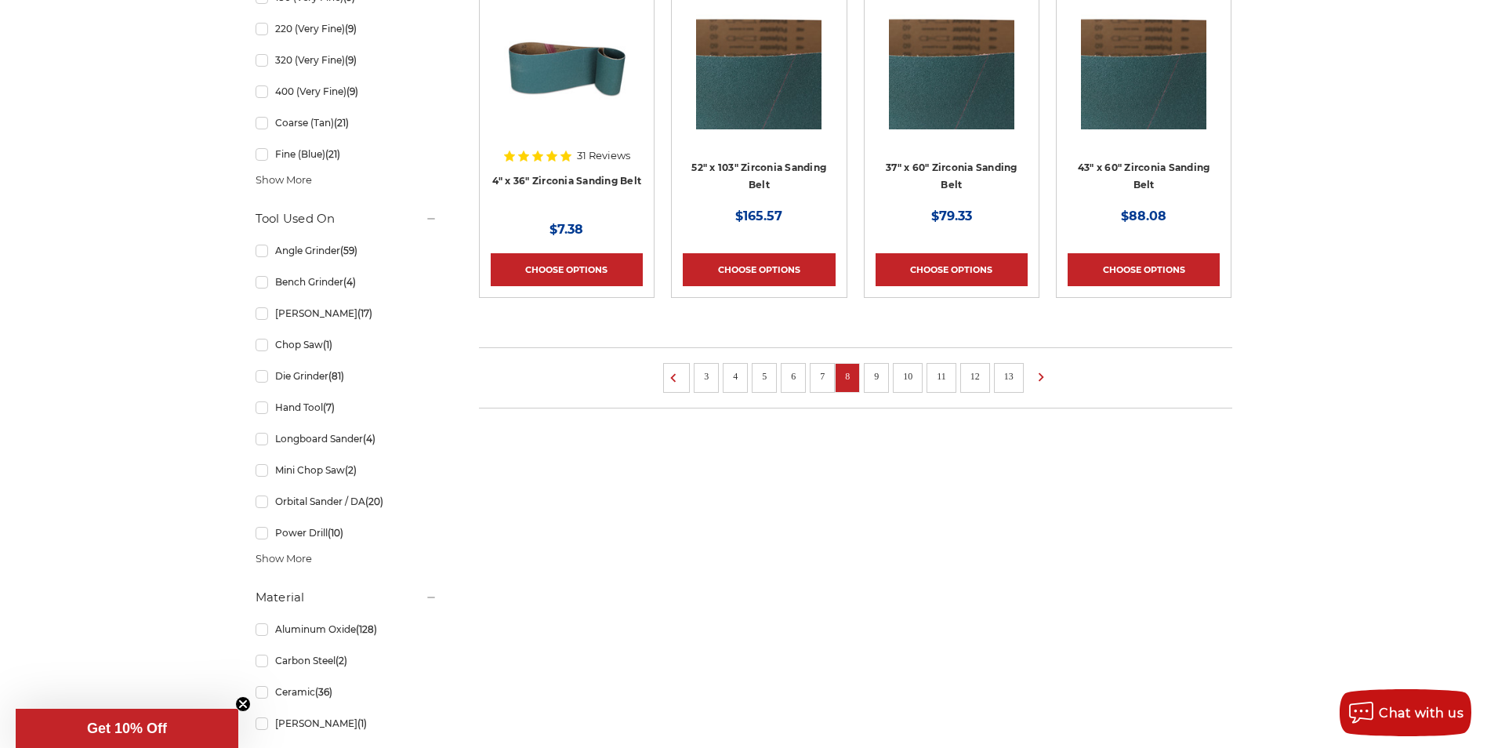
click at [882, 372] on link "9" at bounding box center [877, 376] width 16 height 17
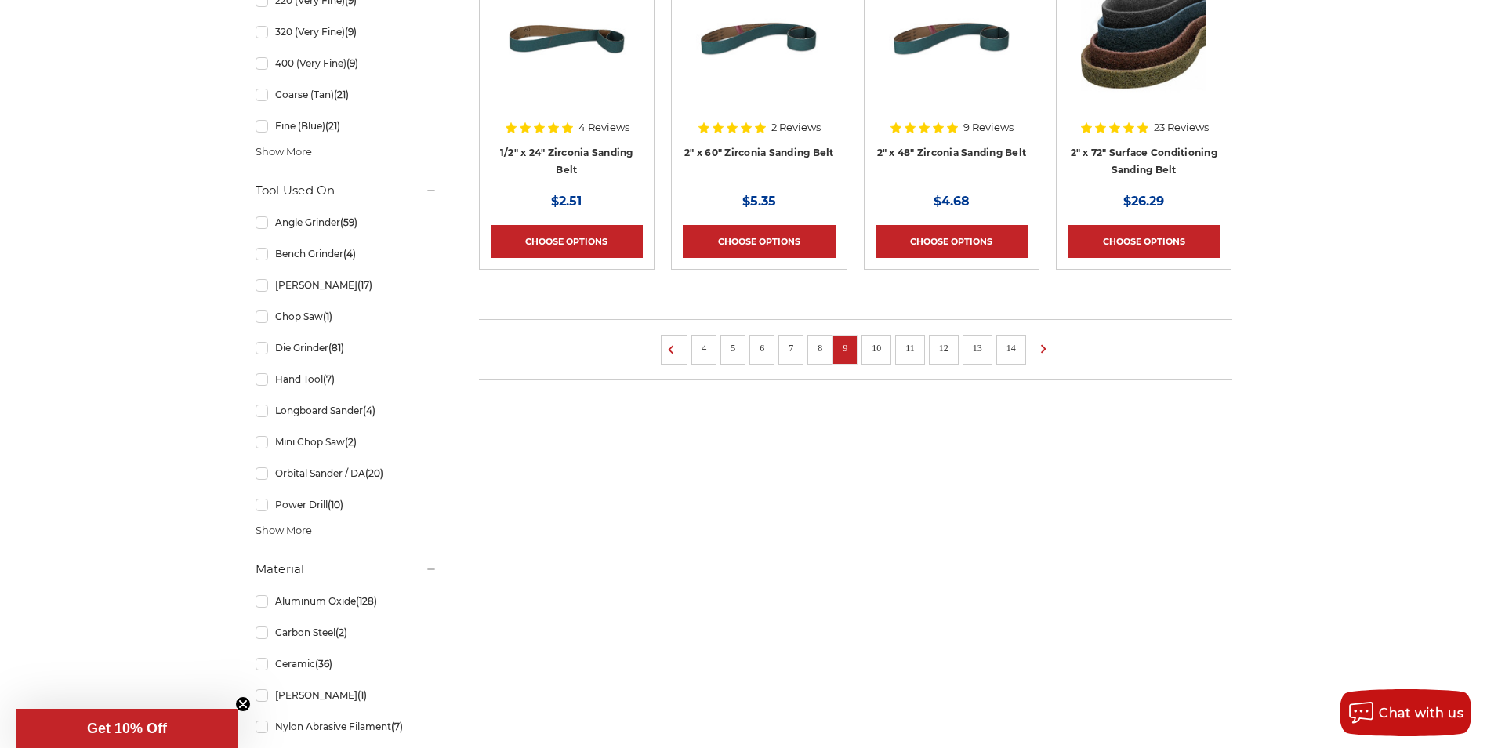
scroll to position [1254, 0]
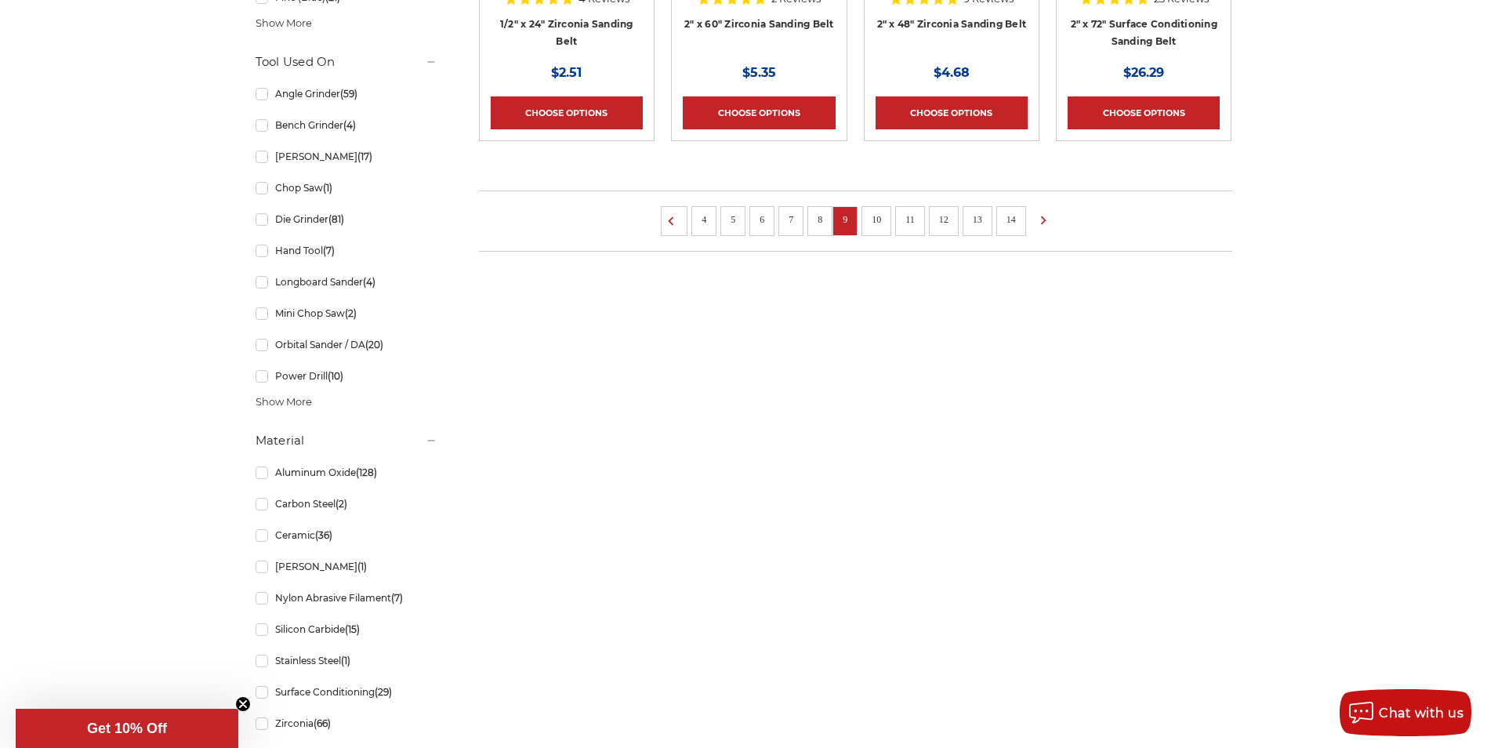
click at [878, 214] on link "10" at bounding box center [876, 219] width 20 height 17
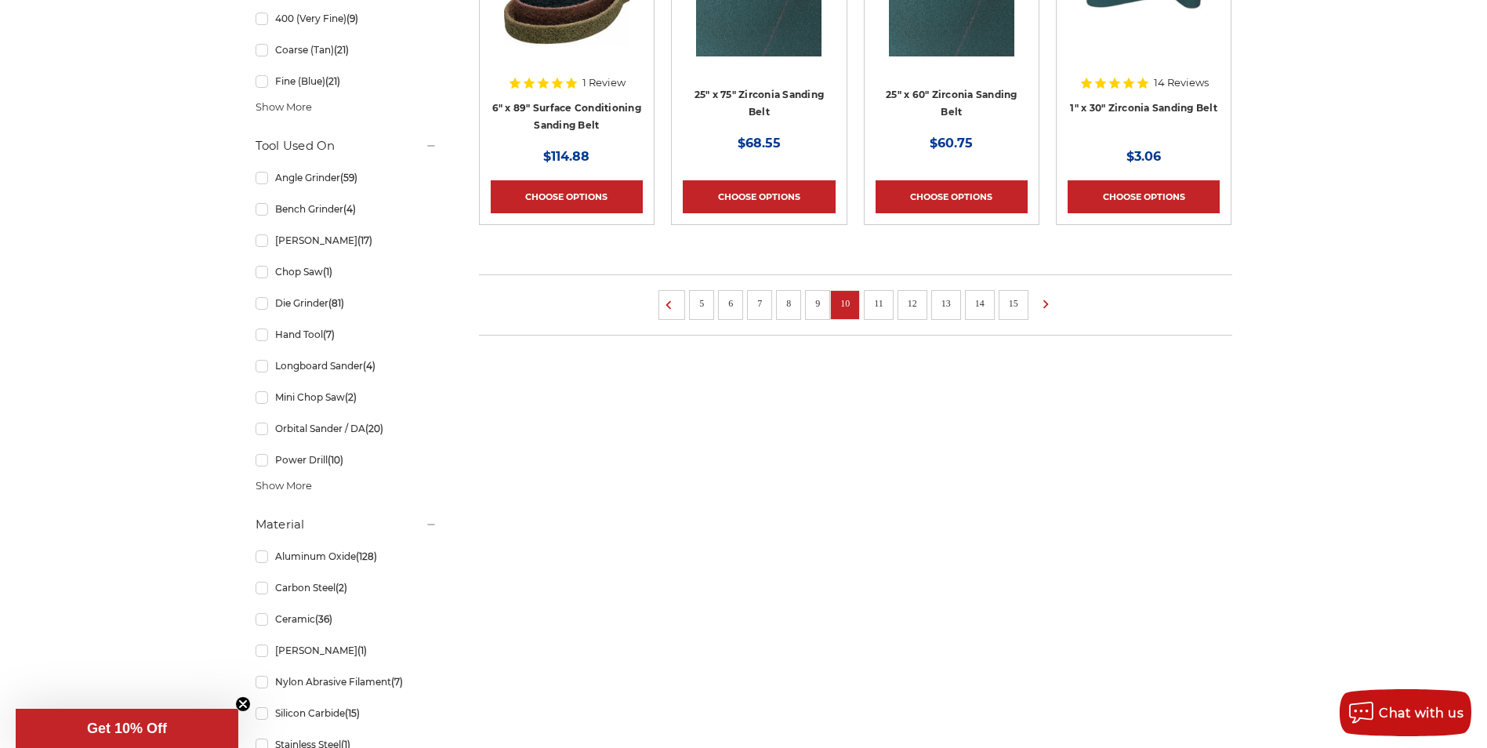
scroll to position [1176, 0]
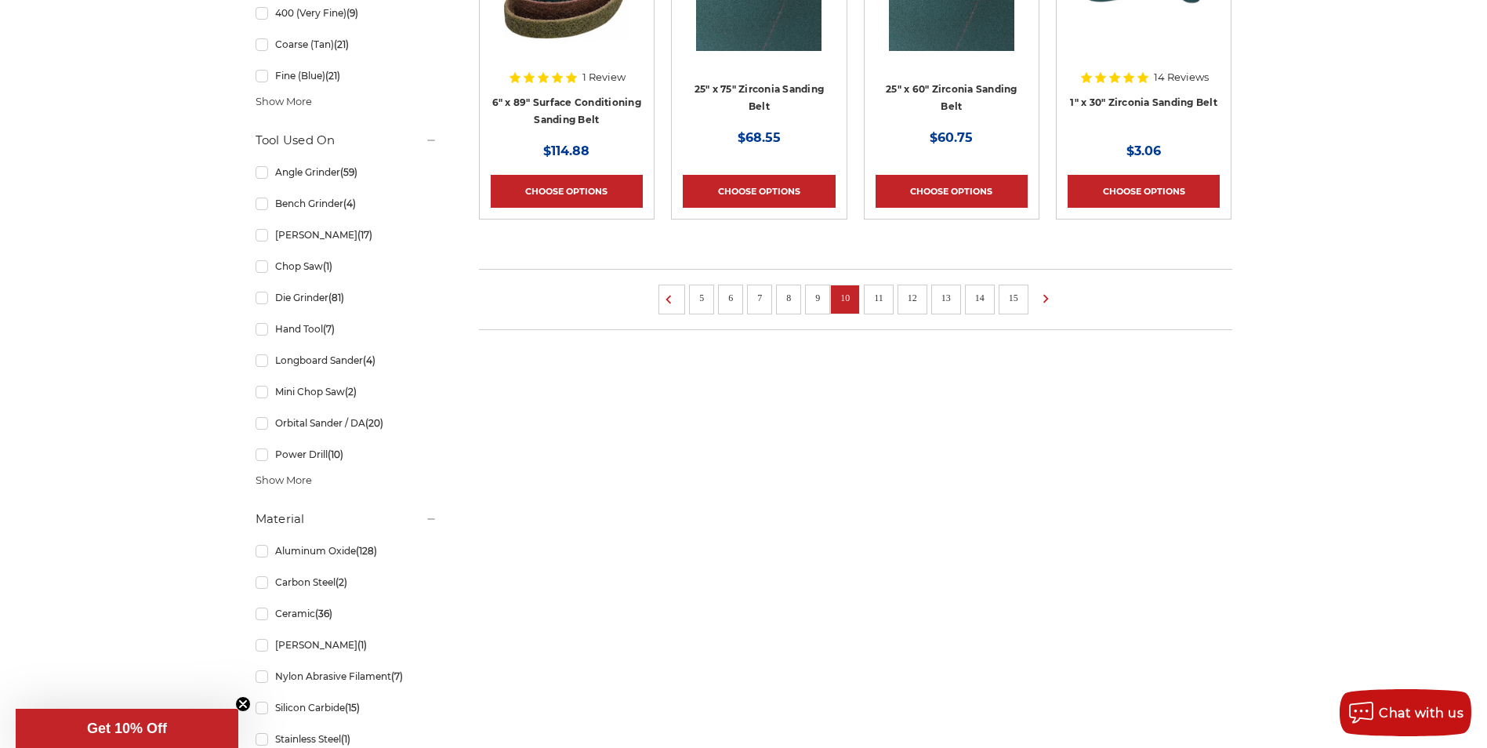
click at [879, 298] on link "11" at bounding box center [879, 297] width 20 height 17
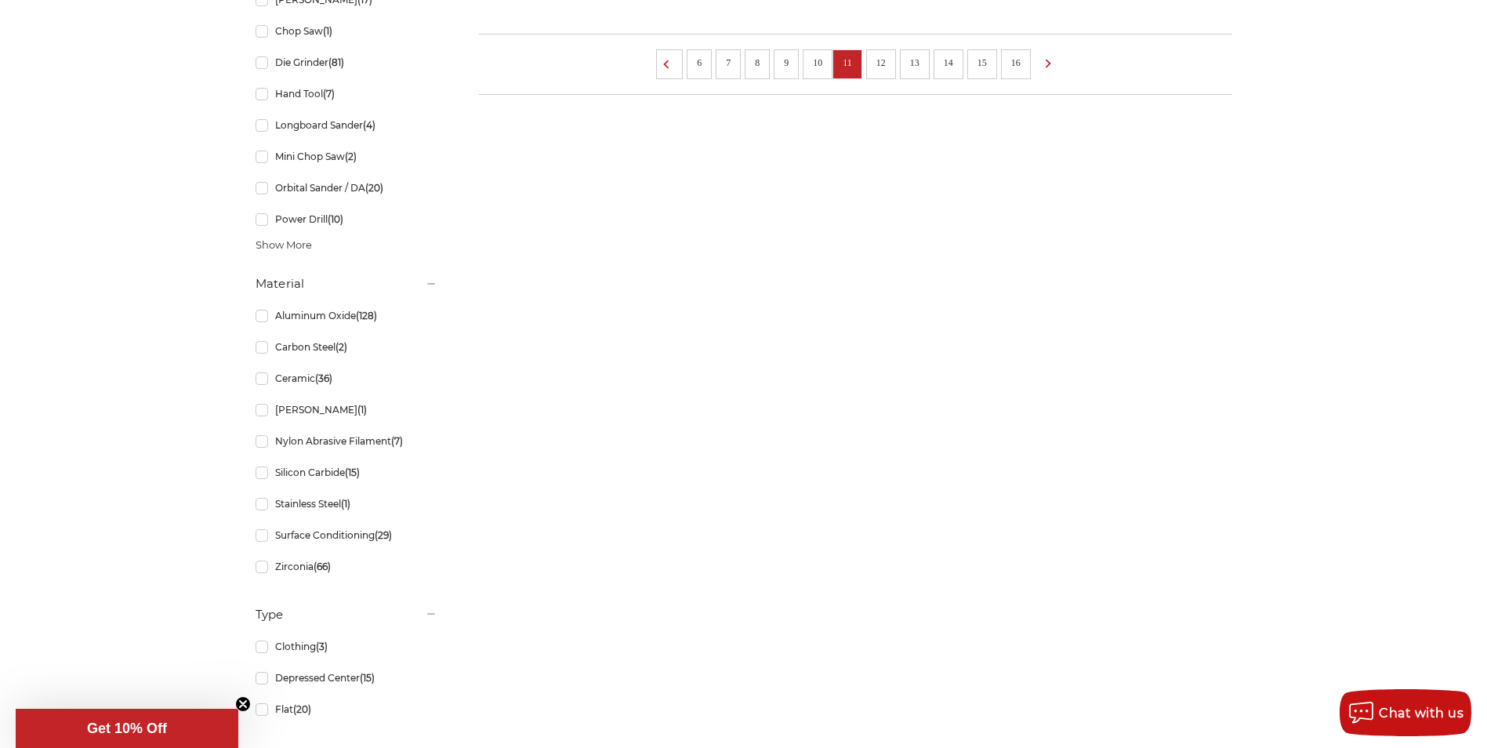
scroll to position [1176, 0]
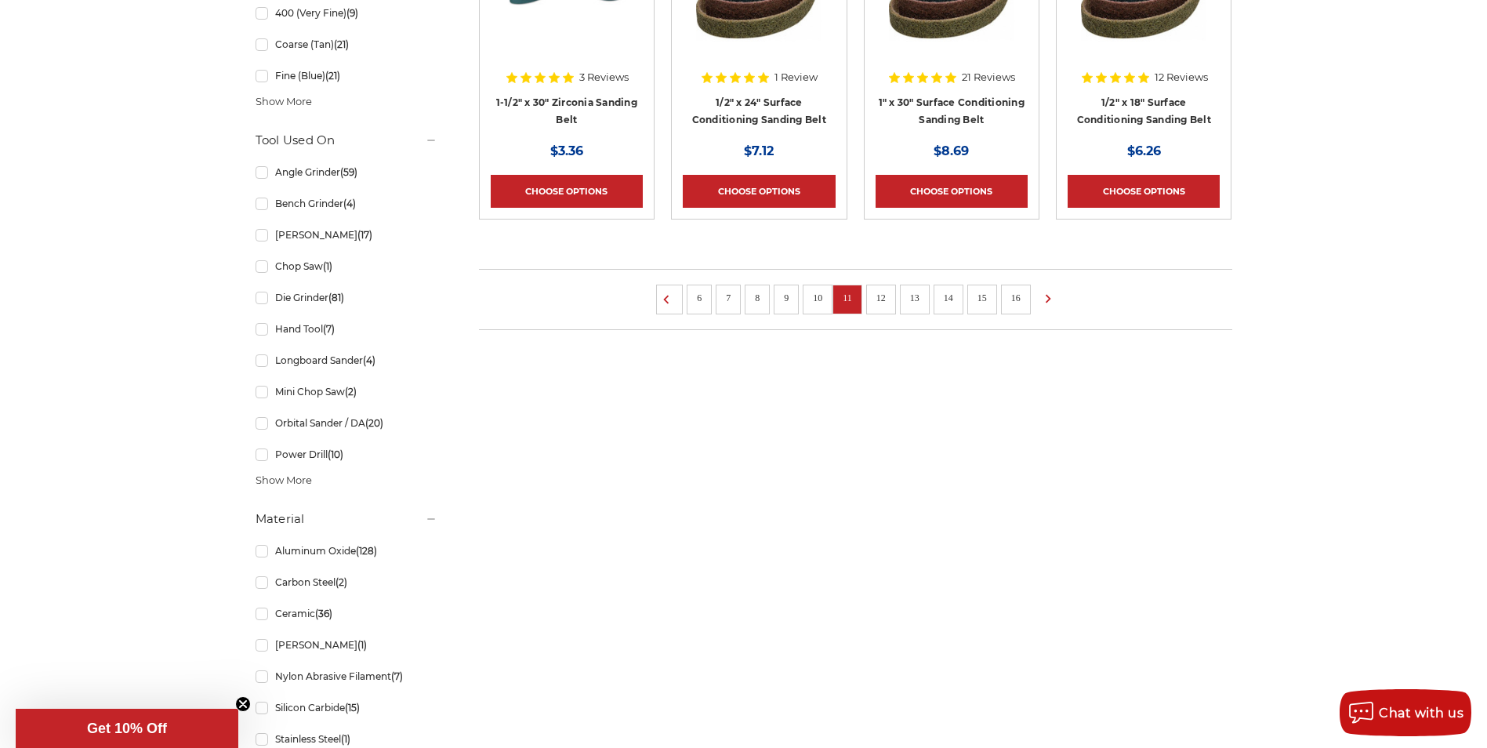
click at [880, 304] on link "12" at bounding box center [881, 297] width 20 height 17
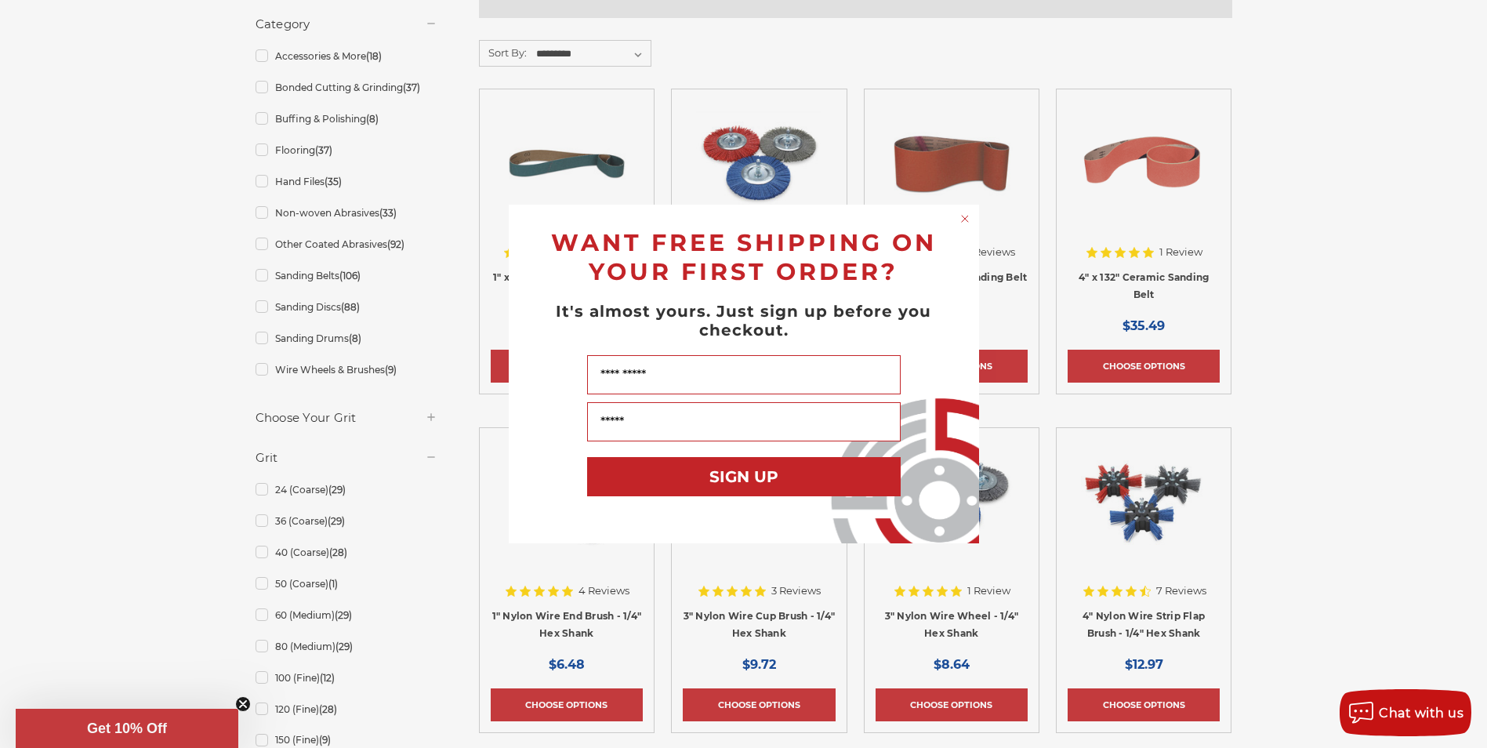
scroll to position [470, 0]
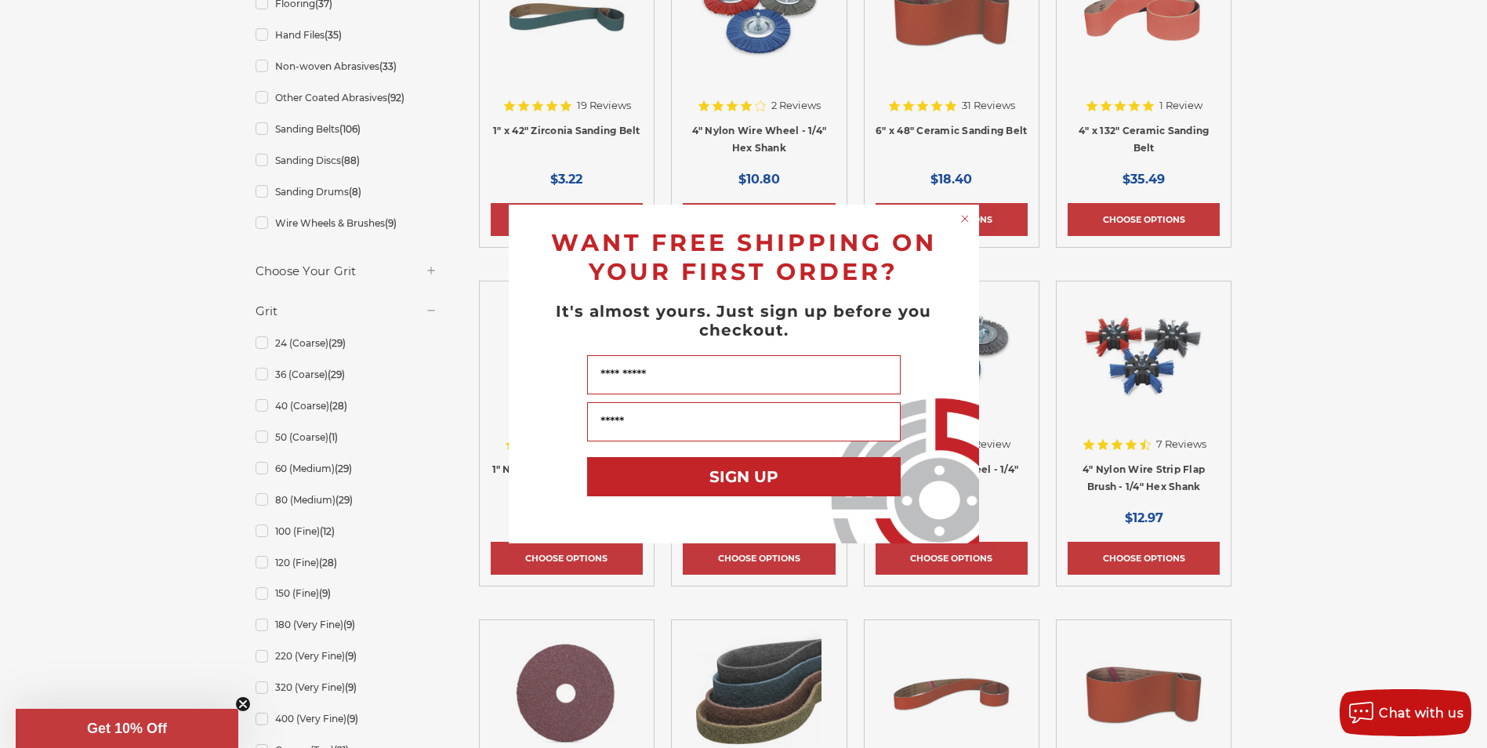
click at [962, 216] on icon "Close dialog" at bounding box center [965, 219] width 6 height 6
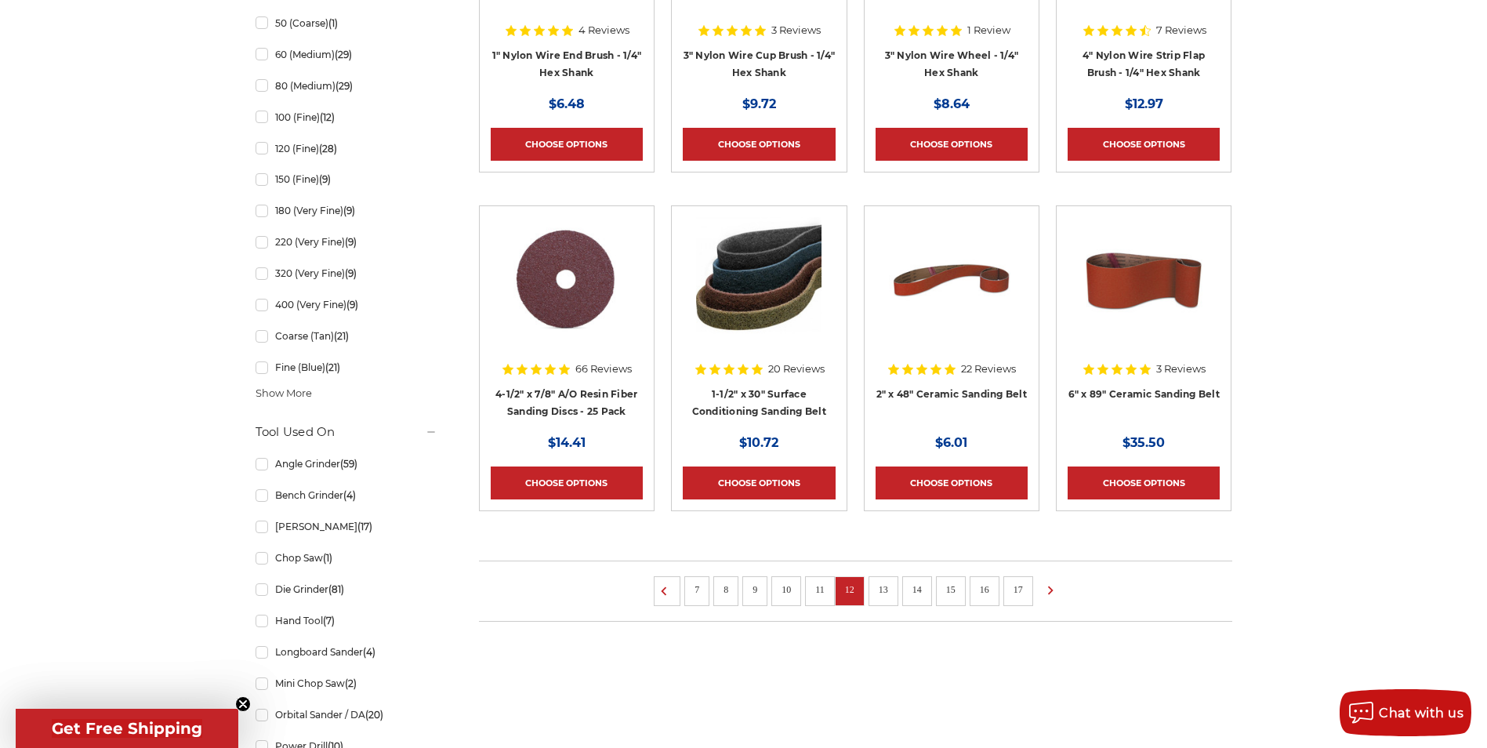
scroll to position [1019, 0]
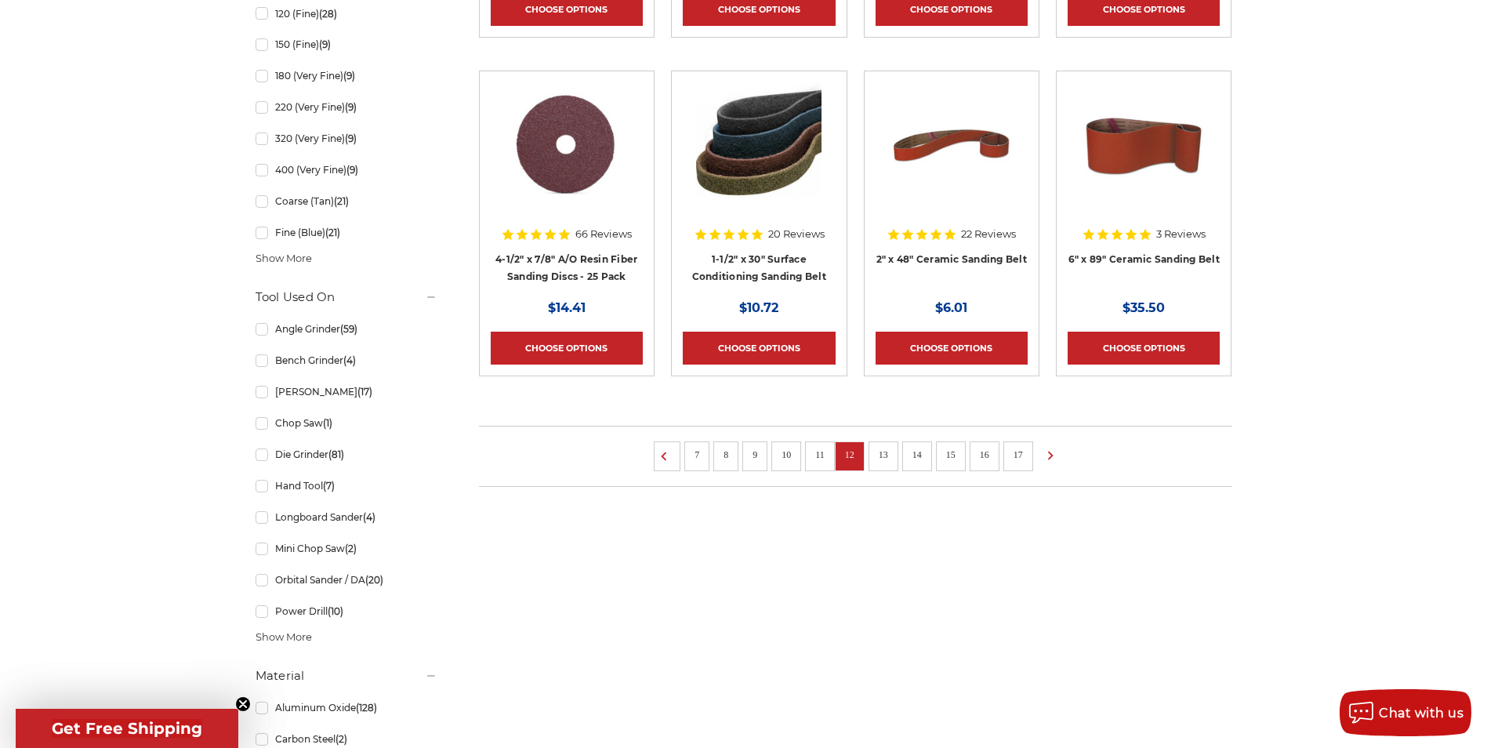
click at [876, 456] on link "13" at bounding box center [883, 454] width 20 height 17
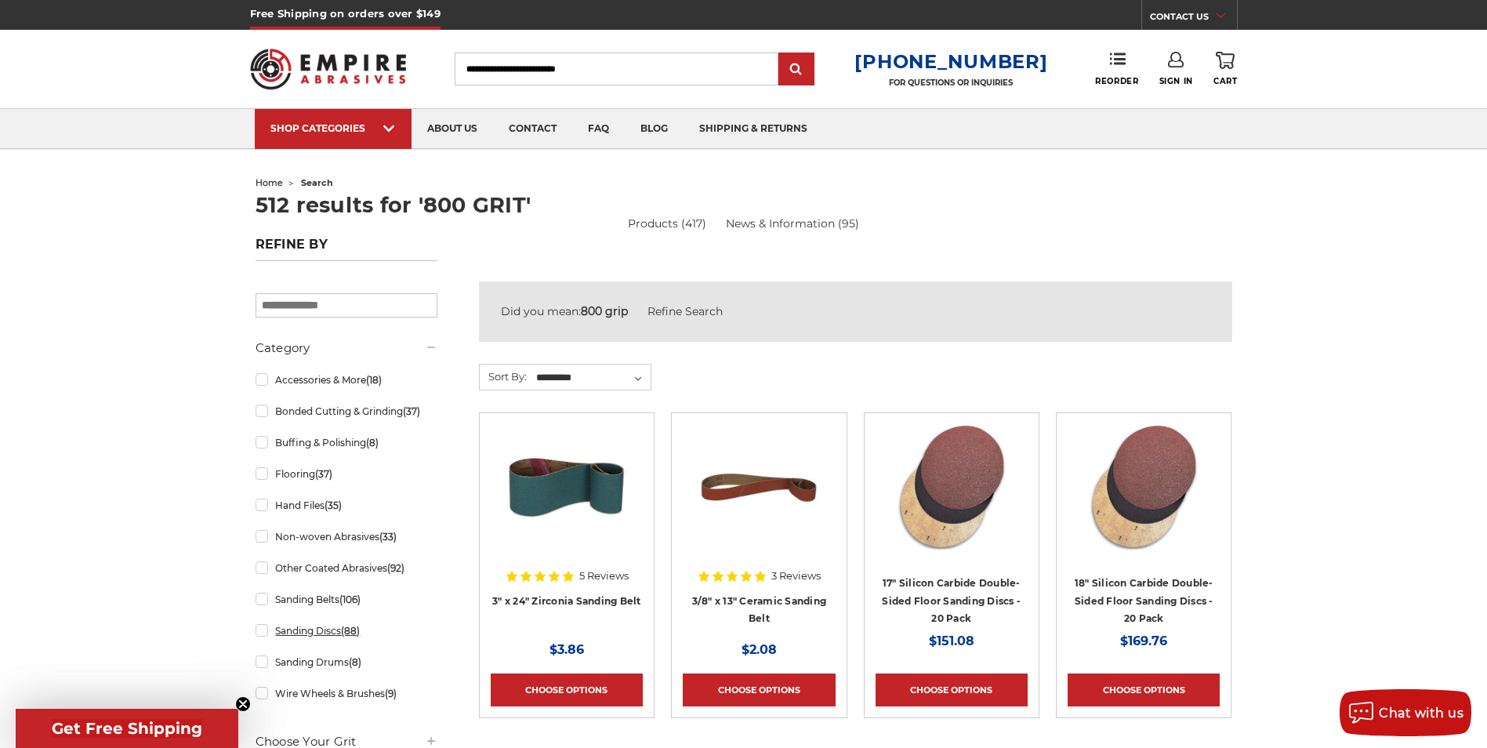
click at [260, 626] on link "Sanding Discs (88)" at bounding box center [347, 630] width 182 height 27
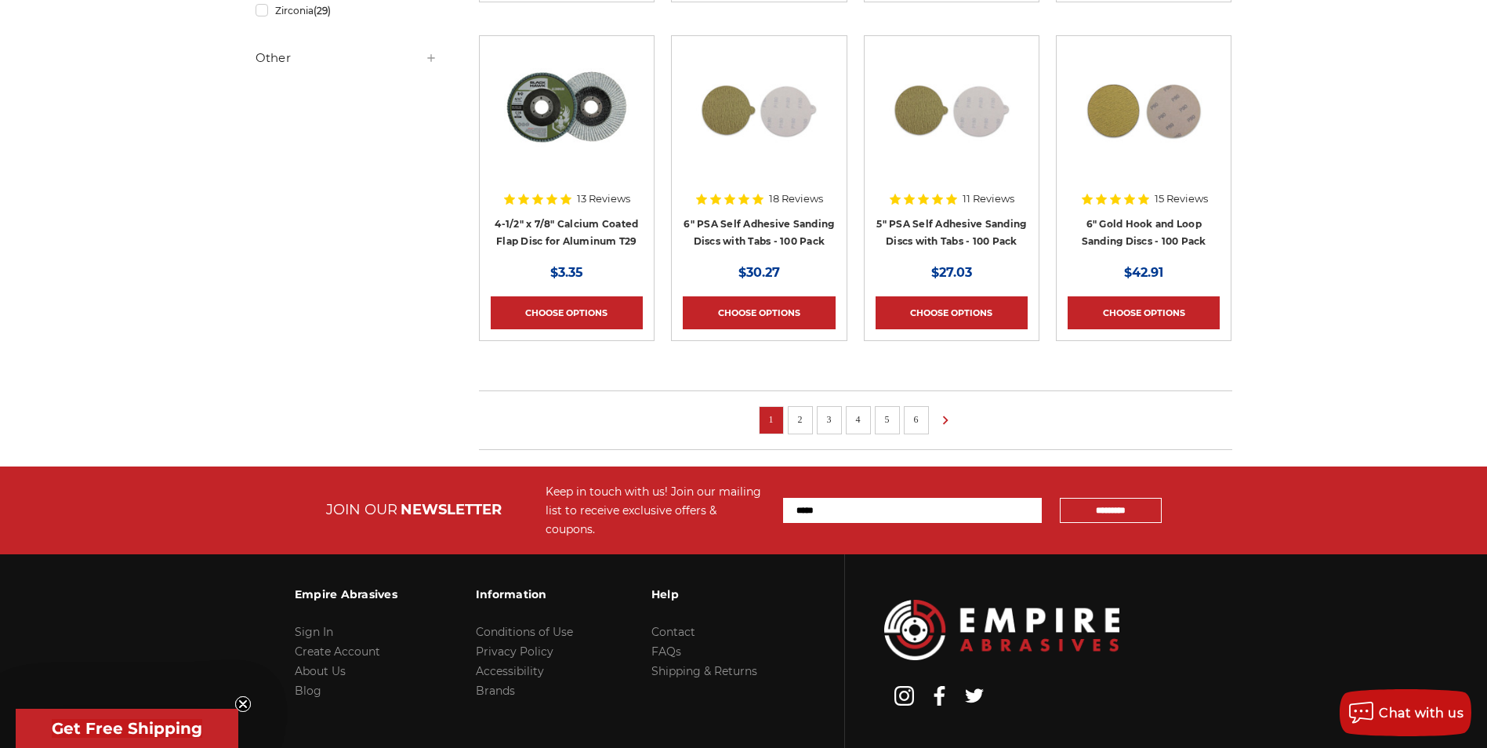
scroll to position [1045, 0]
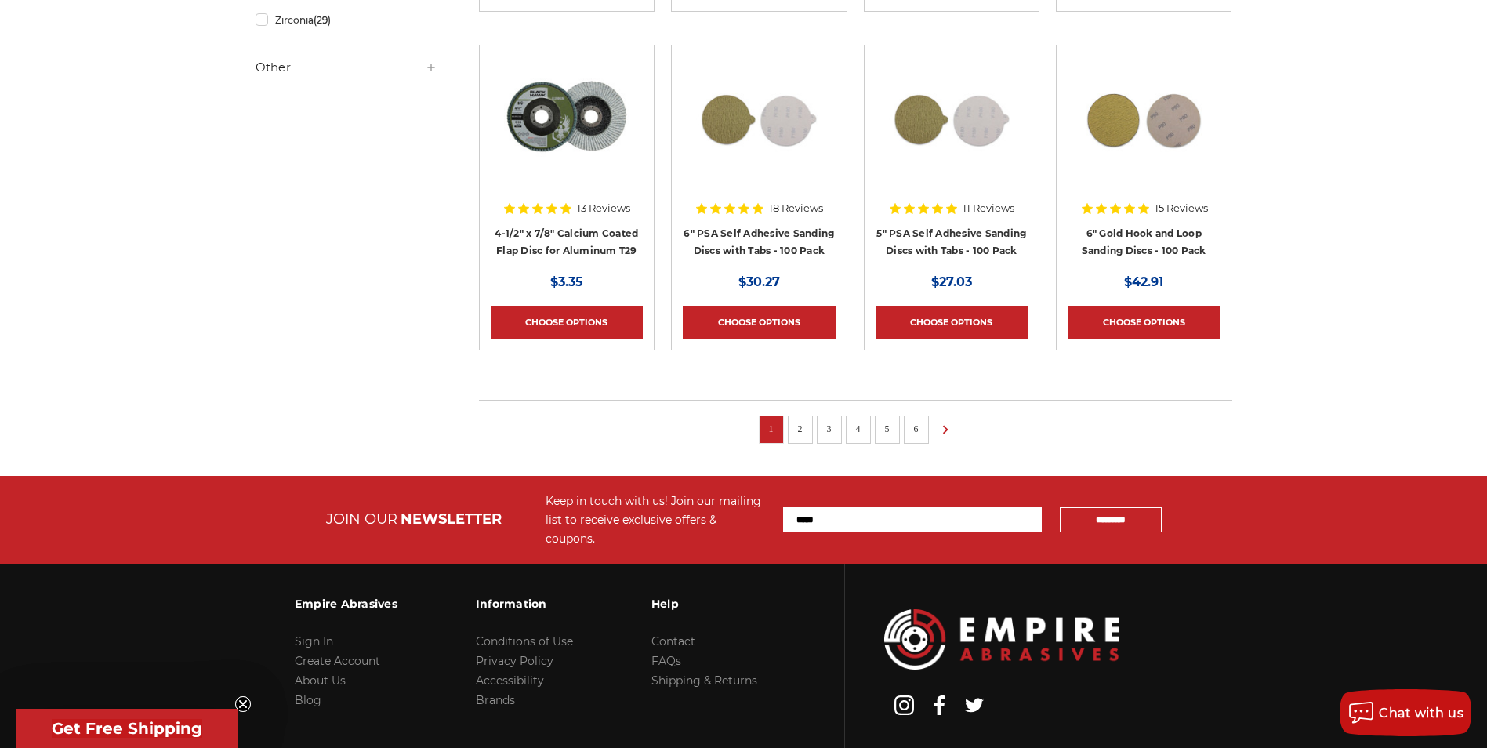
click at [817, 428] on li "3" at bounding box center [829, 429] width 25 height 28
click at [800, 428] on link "2" at bounding box center [801, 428] width 16 height 17
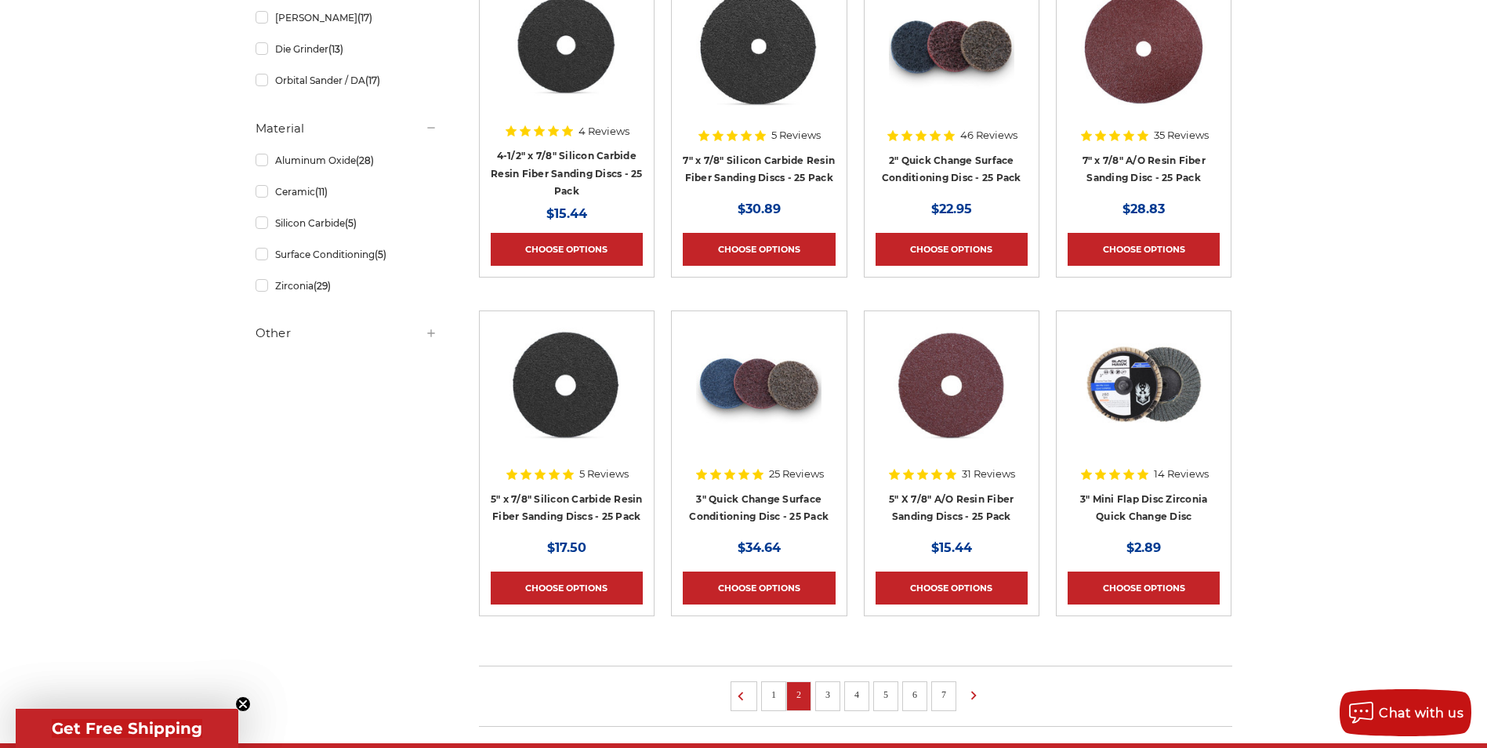
scroll to position [784, 0]
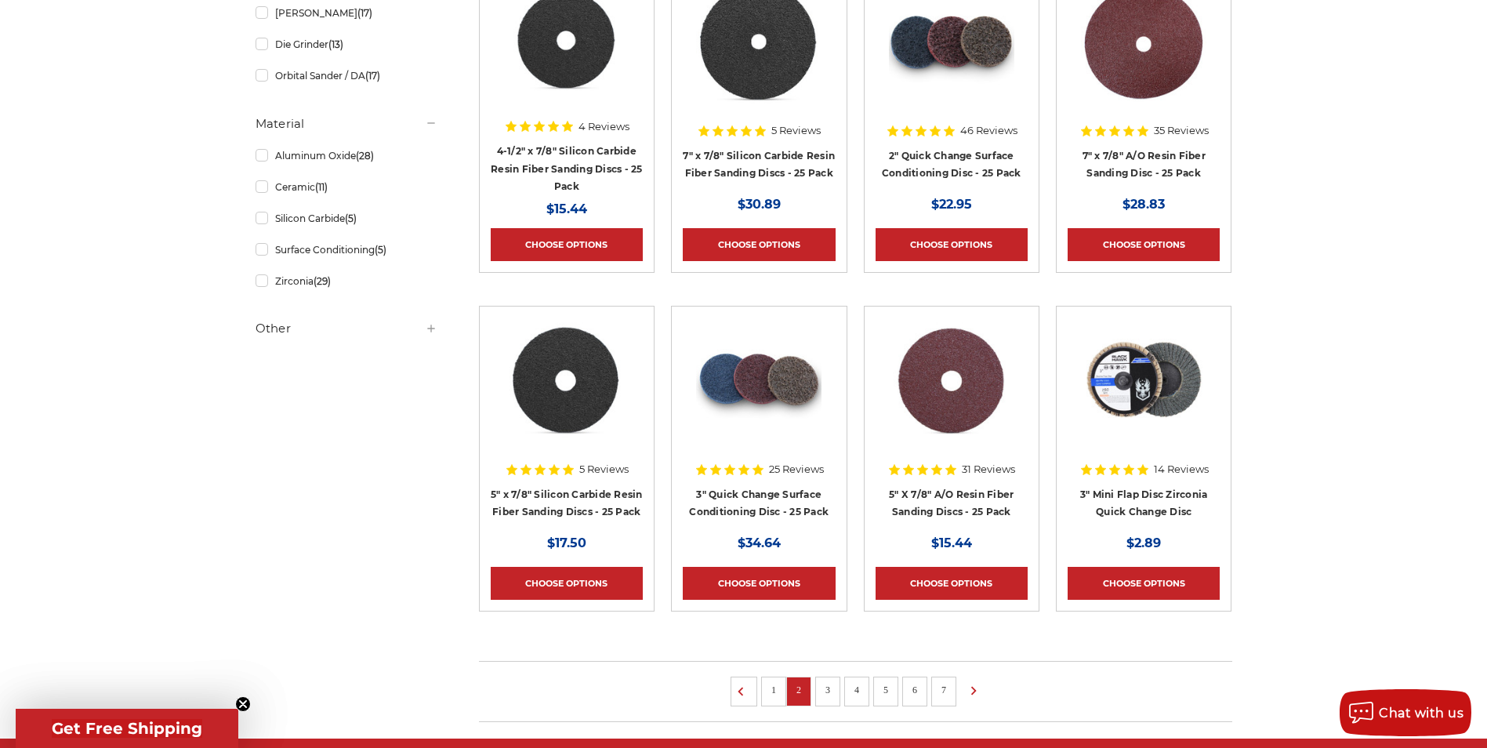
click at [827, 695] on link "3" at bounding box center [828, 689] width 16 height 17
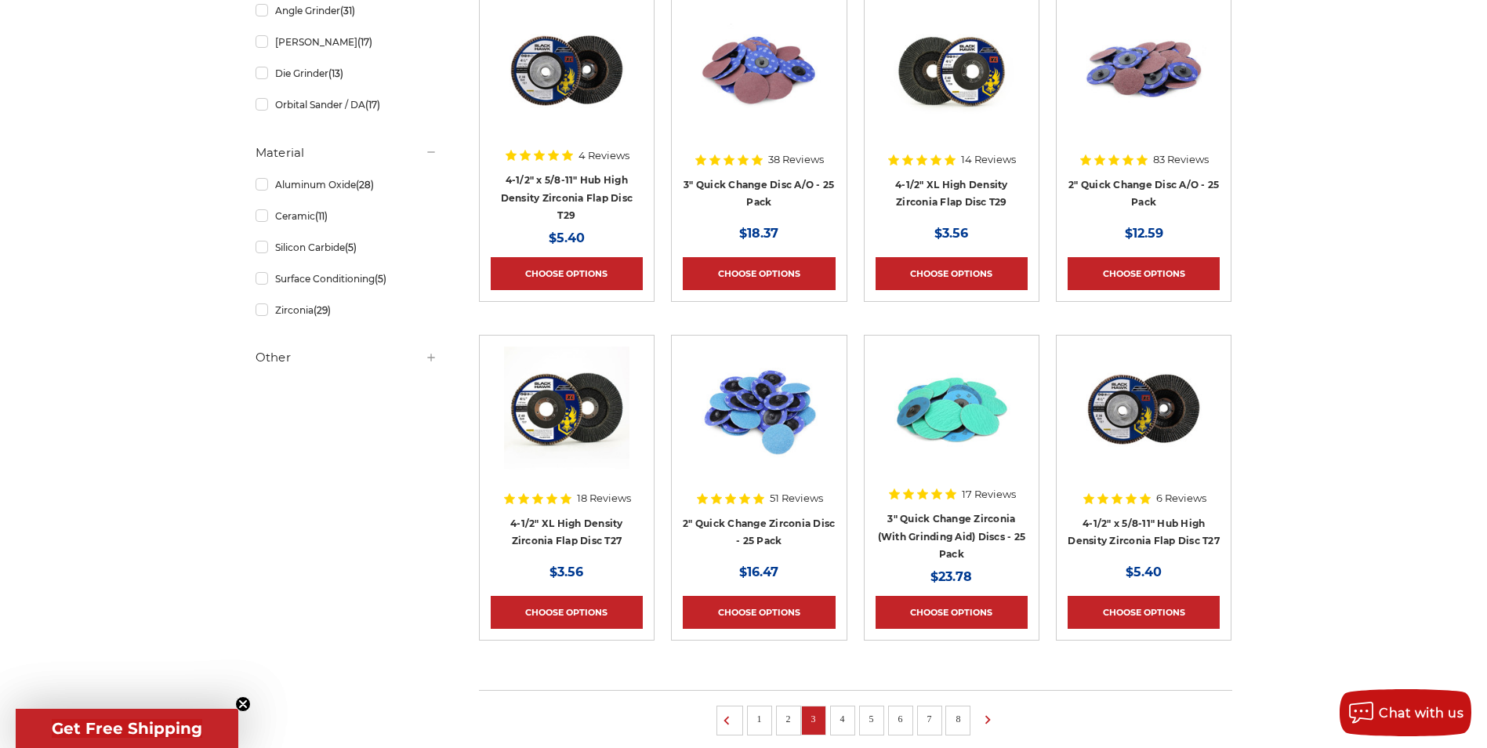
scroll to position [784, 0]
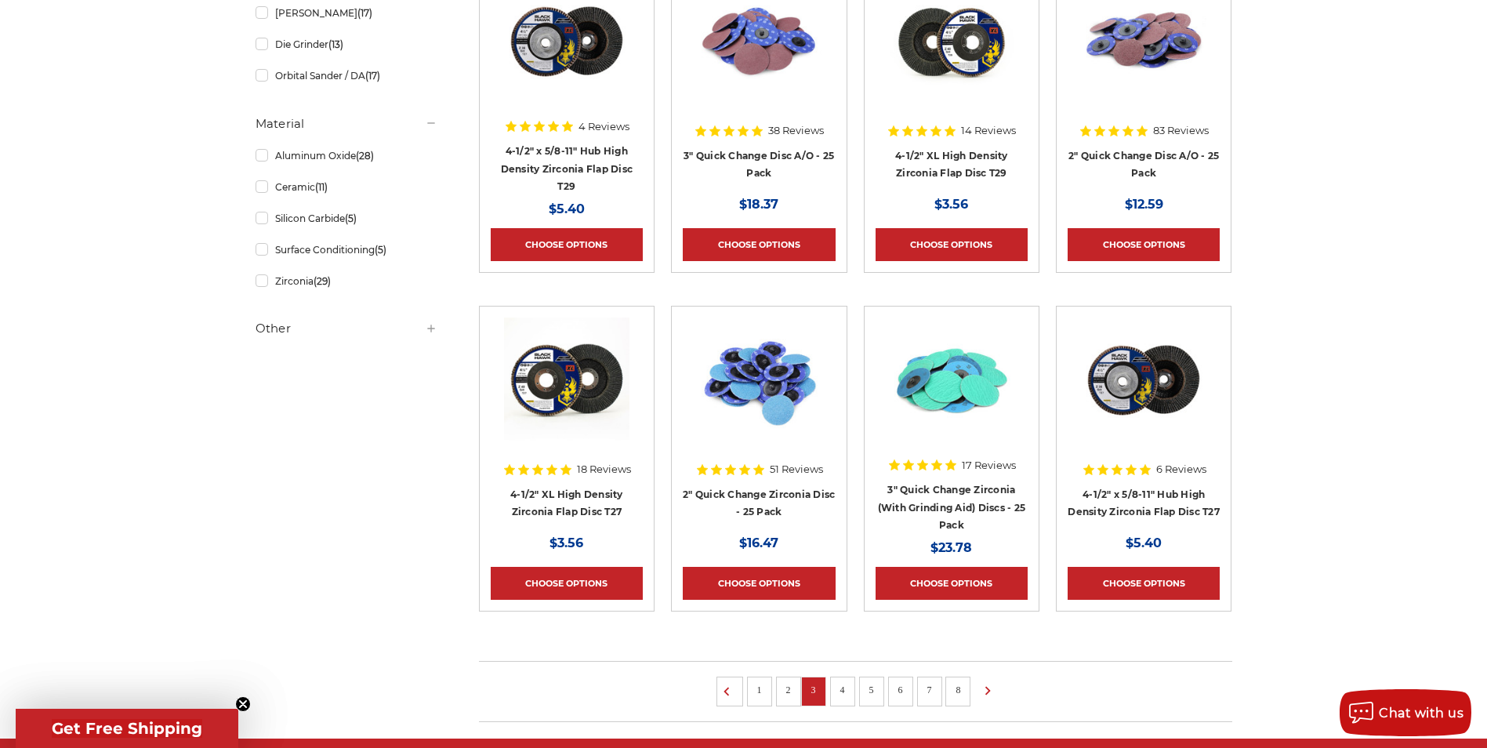
click at [844, 689] on link "4" at bounding box center [843, 689] width 16 height 17
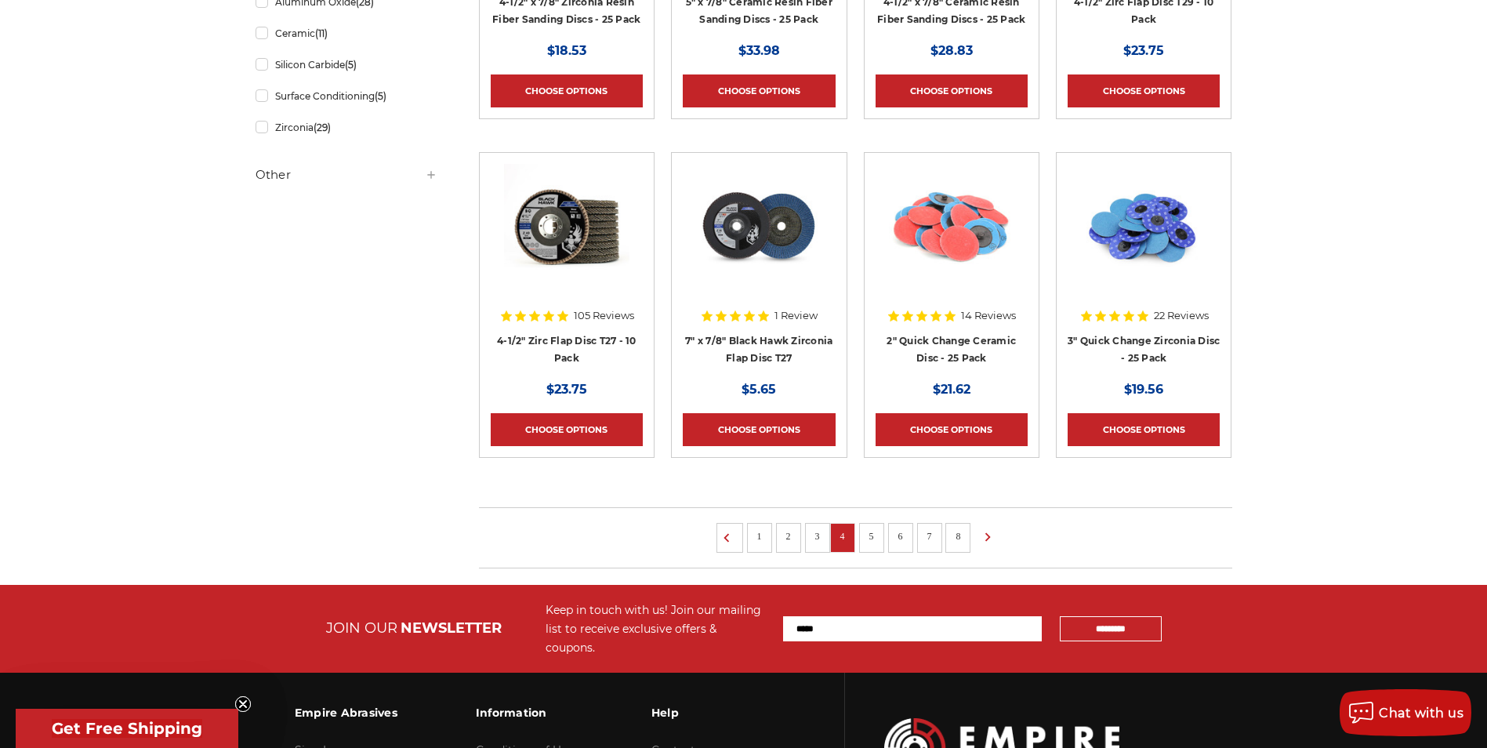
scroll to position [941, 0]
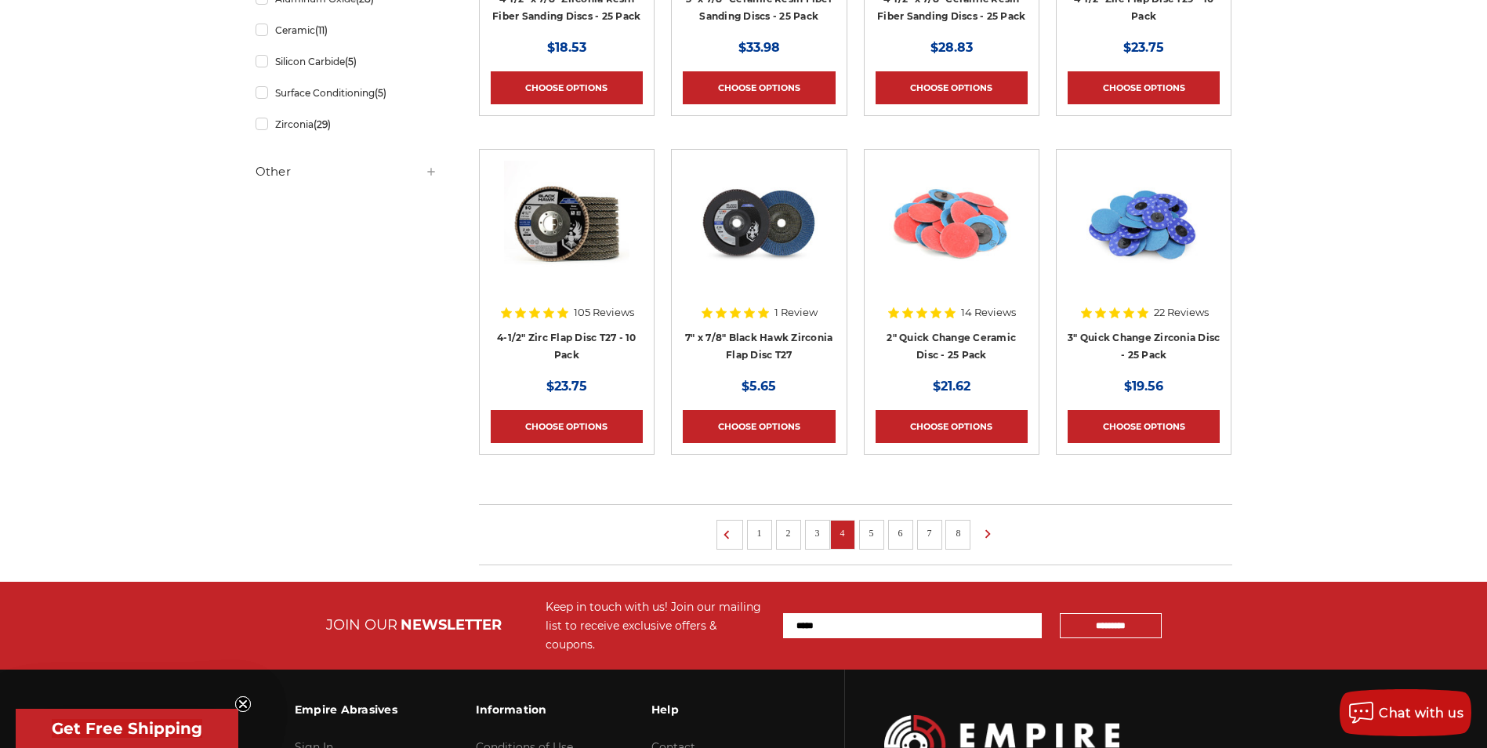
click at [866, 535] on link "5" at bounding box center [872, 532] width 16 height 17
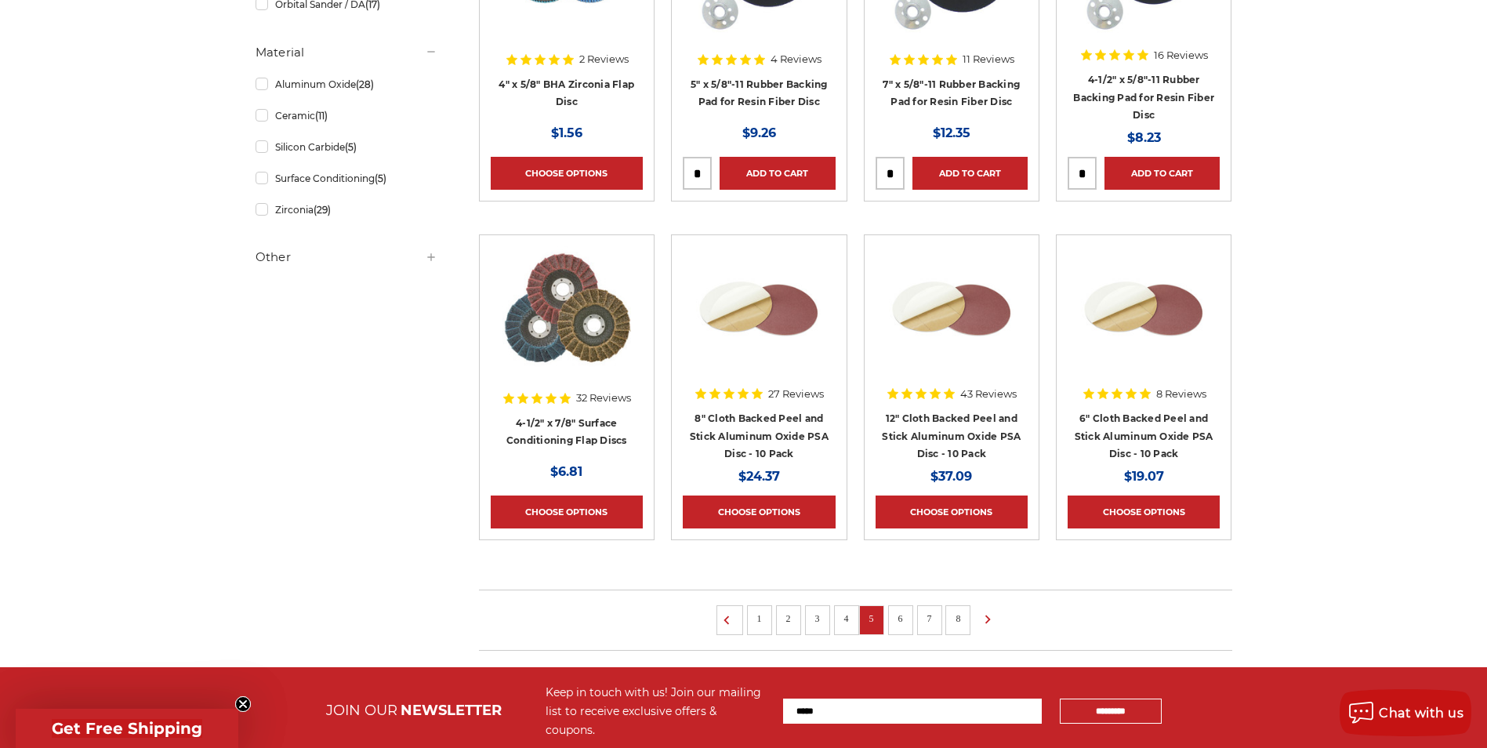
scroll to position [941, 0]
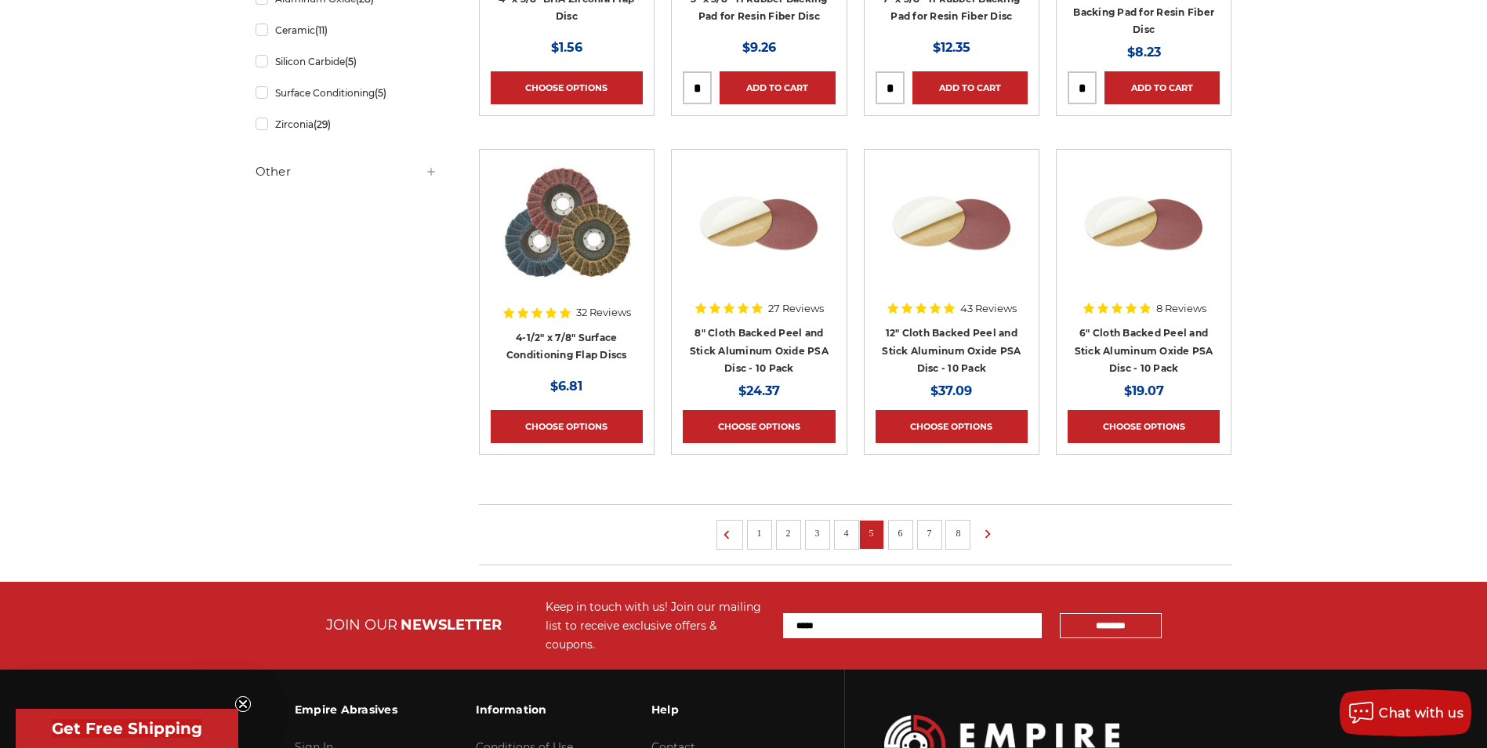
click at [907, 534] on link "6" at bounding box center [901, 532] width 16 height 17
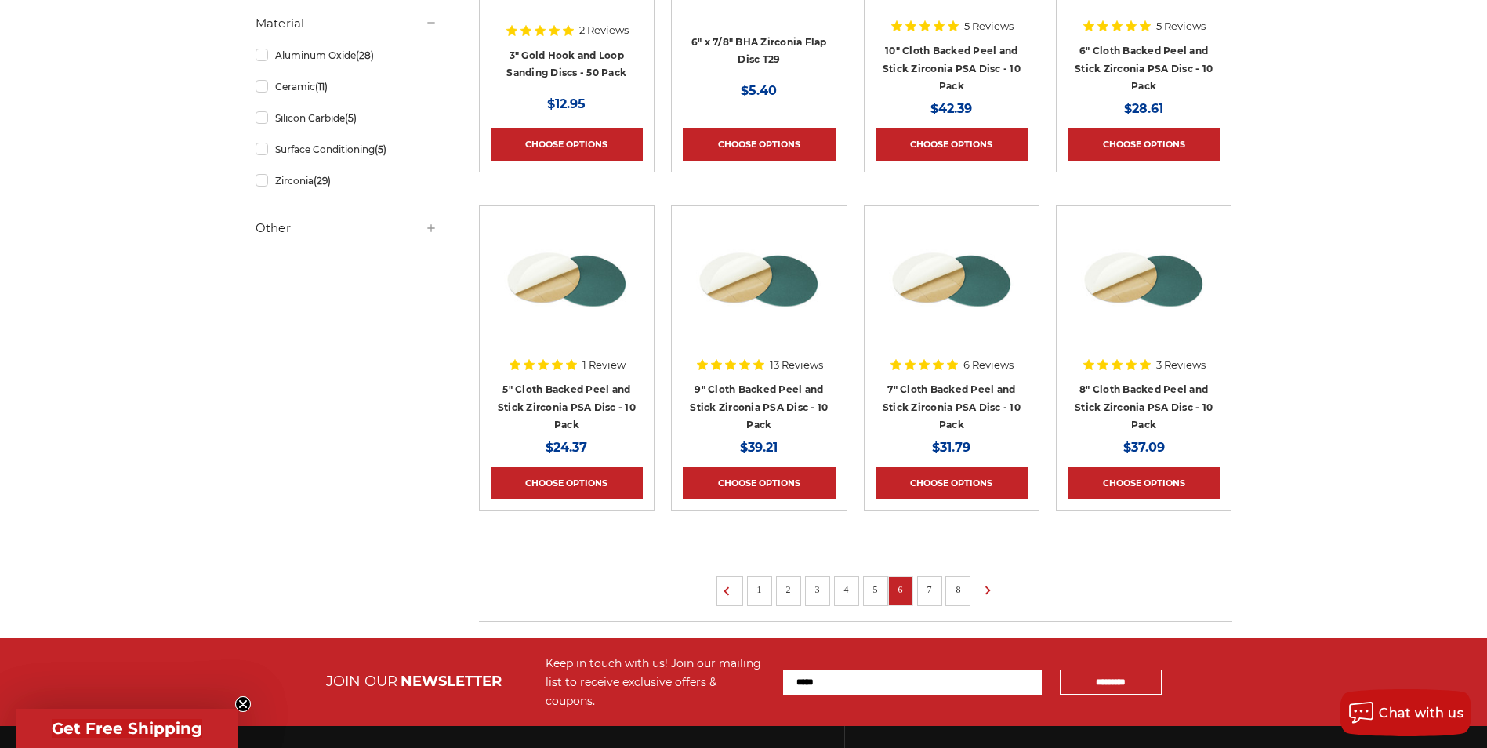
scroll to position [941, 0]
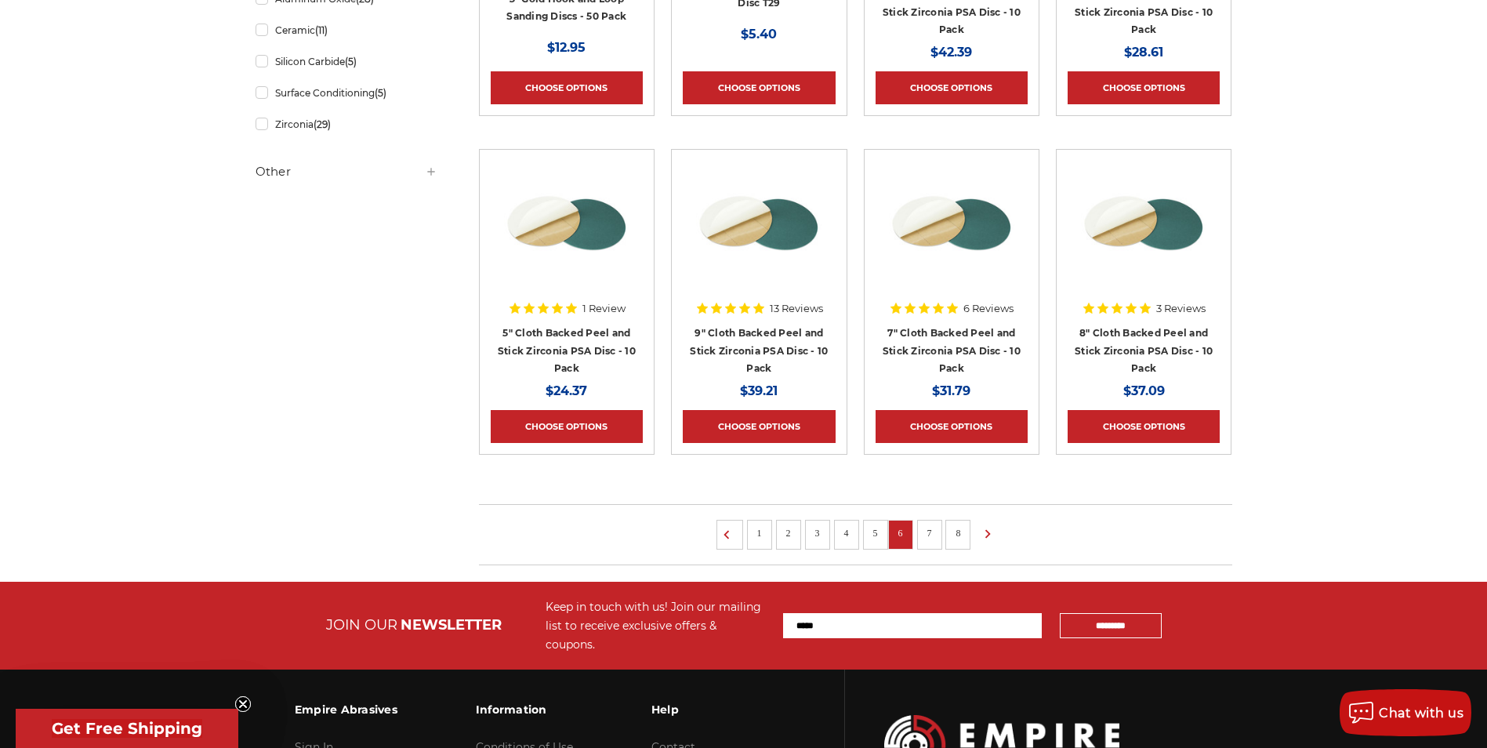
click at [930, 530] on link "7" at bounding box center [930, 532] width 16 height 17
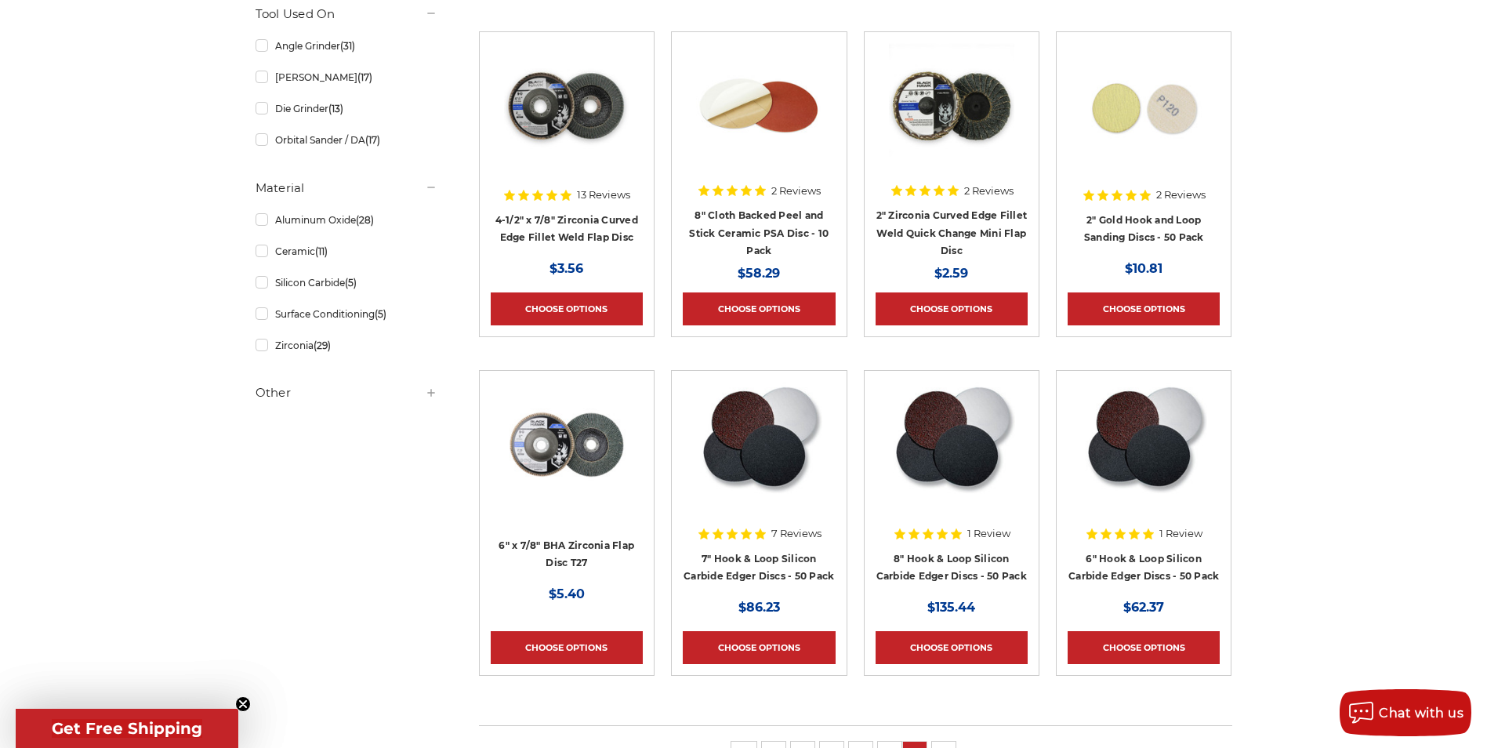
scroll to position [784, 0]
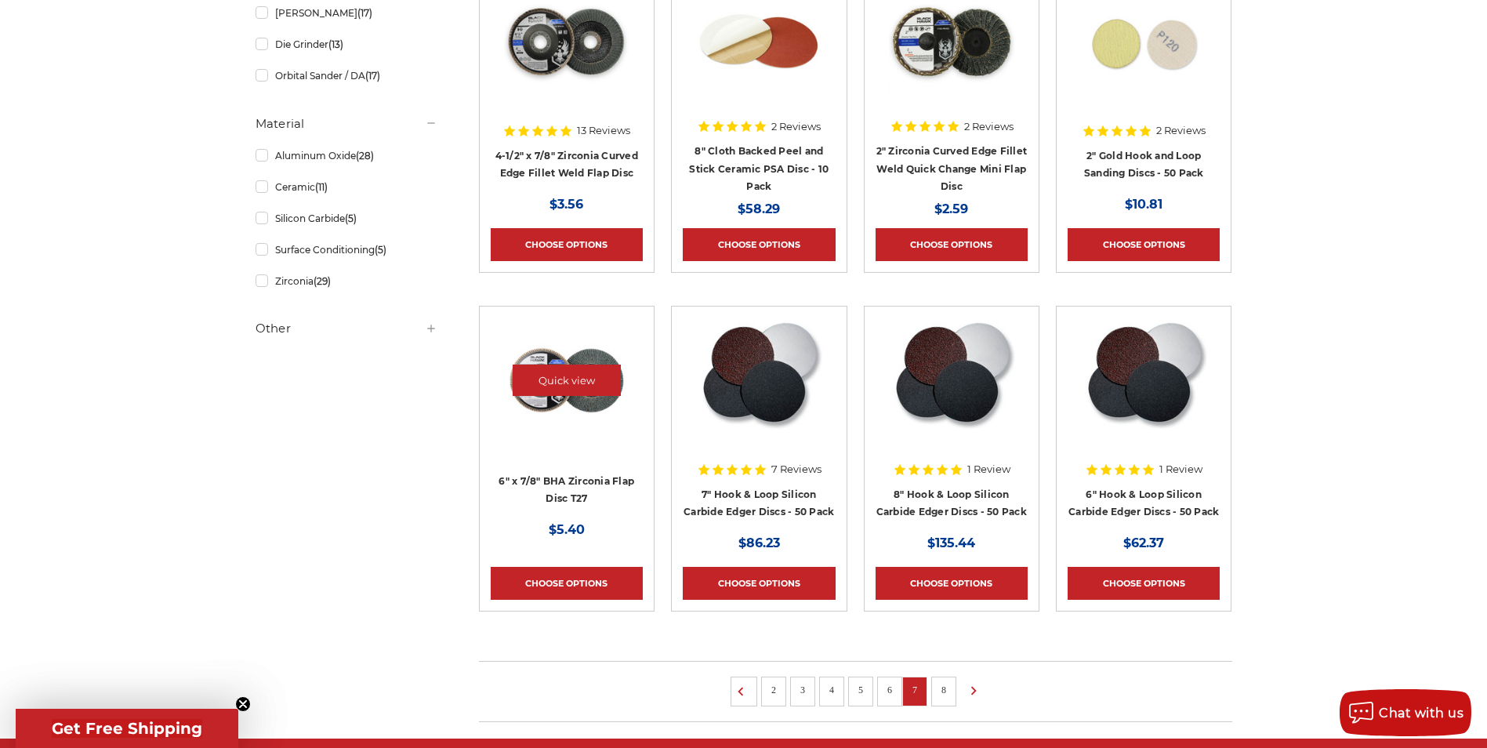
click at [611, 455] on div at bounding box center [567, 393] width 152 height 152
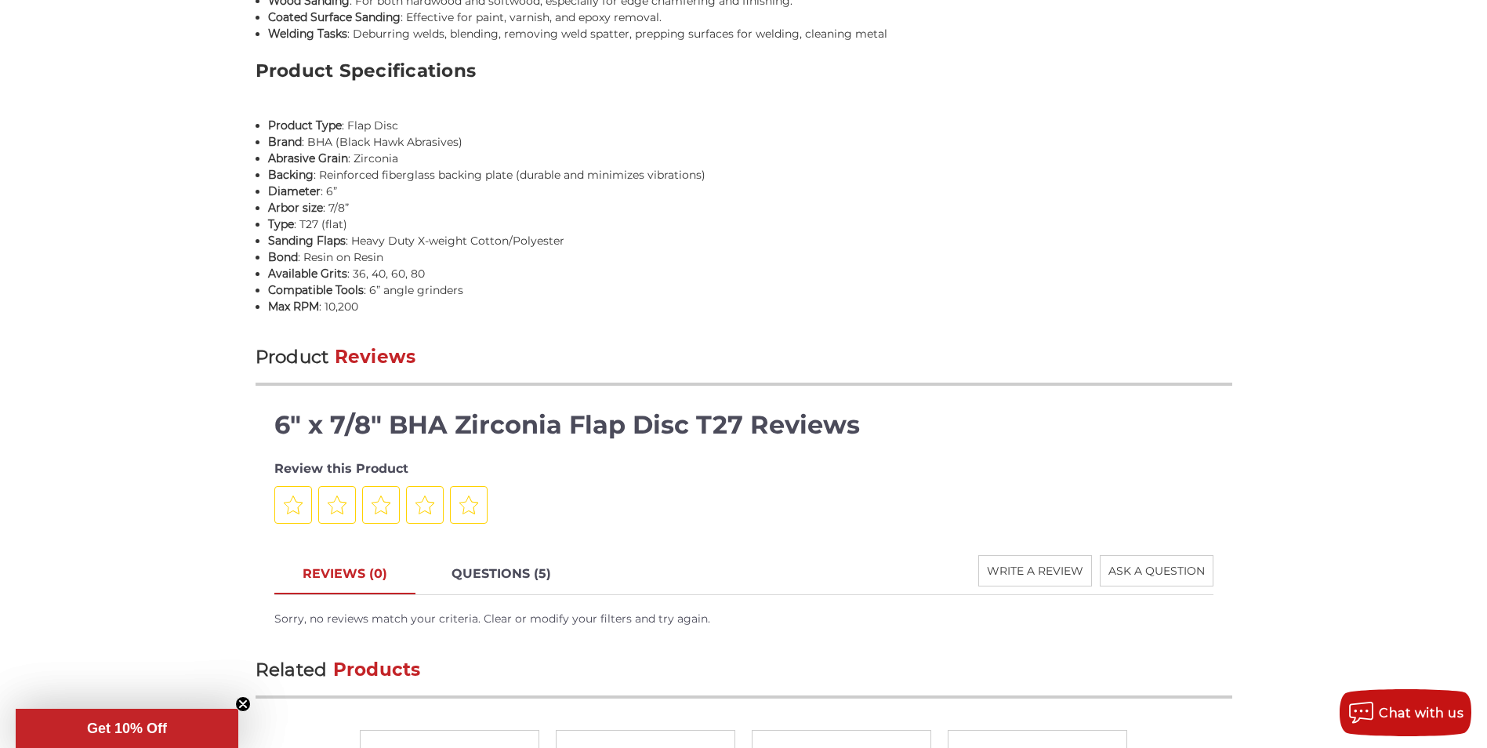
scroll to position [2038, 0]
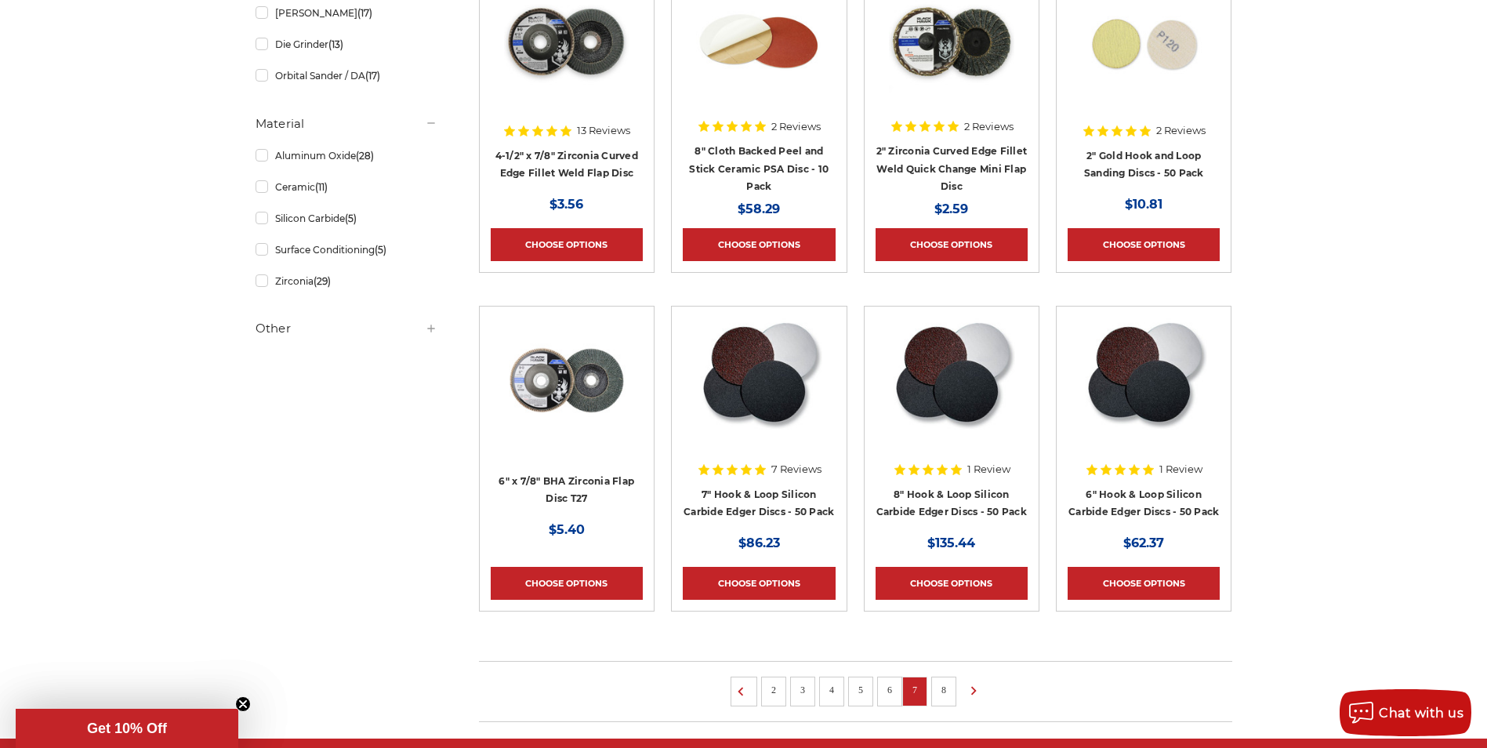
scroll to position [1125, 0]
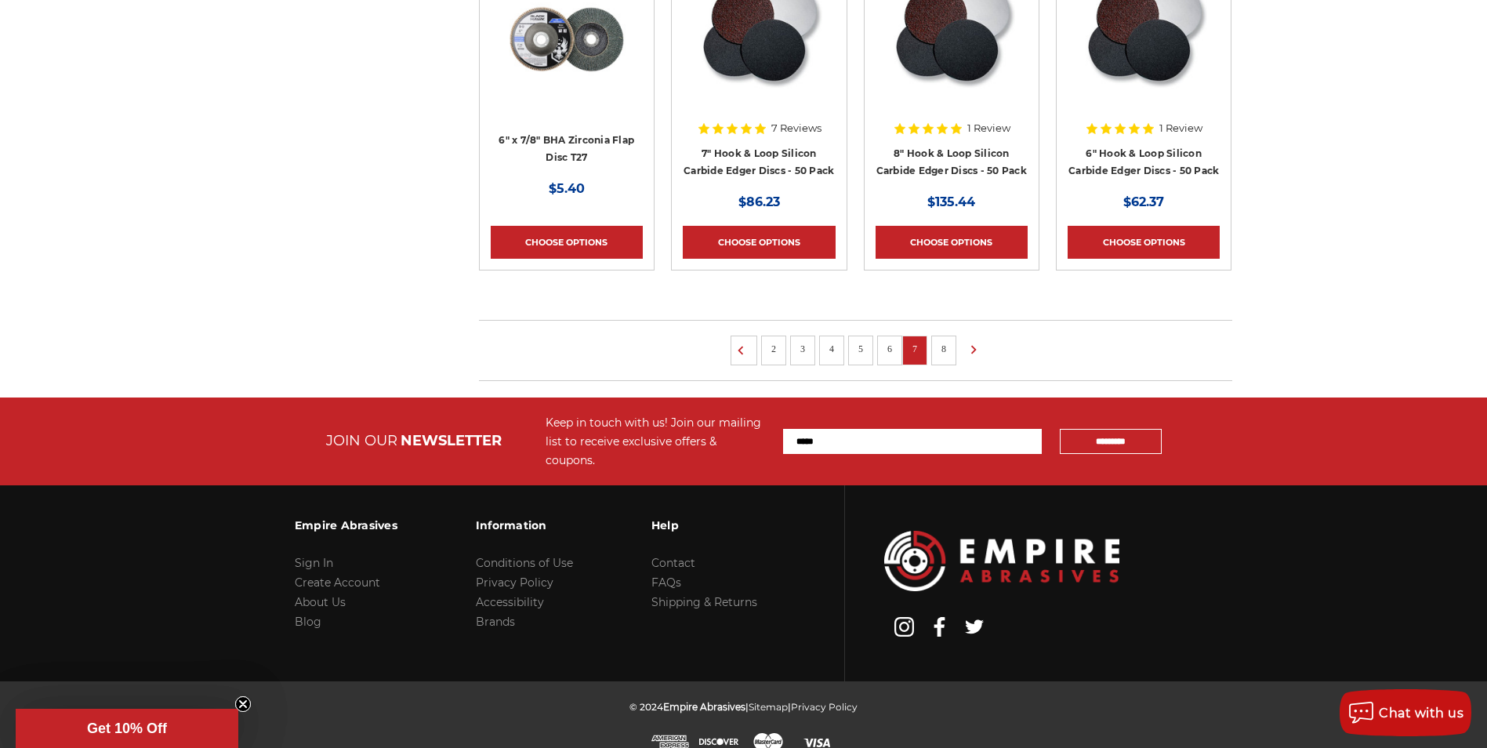
click at [939, 347] on link "8" at bounding box center [944, 348] width 16 height 17
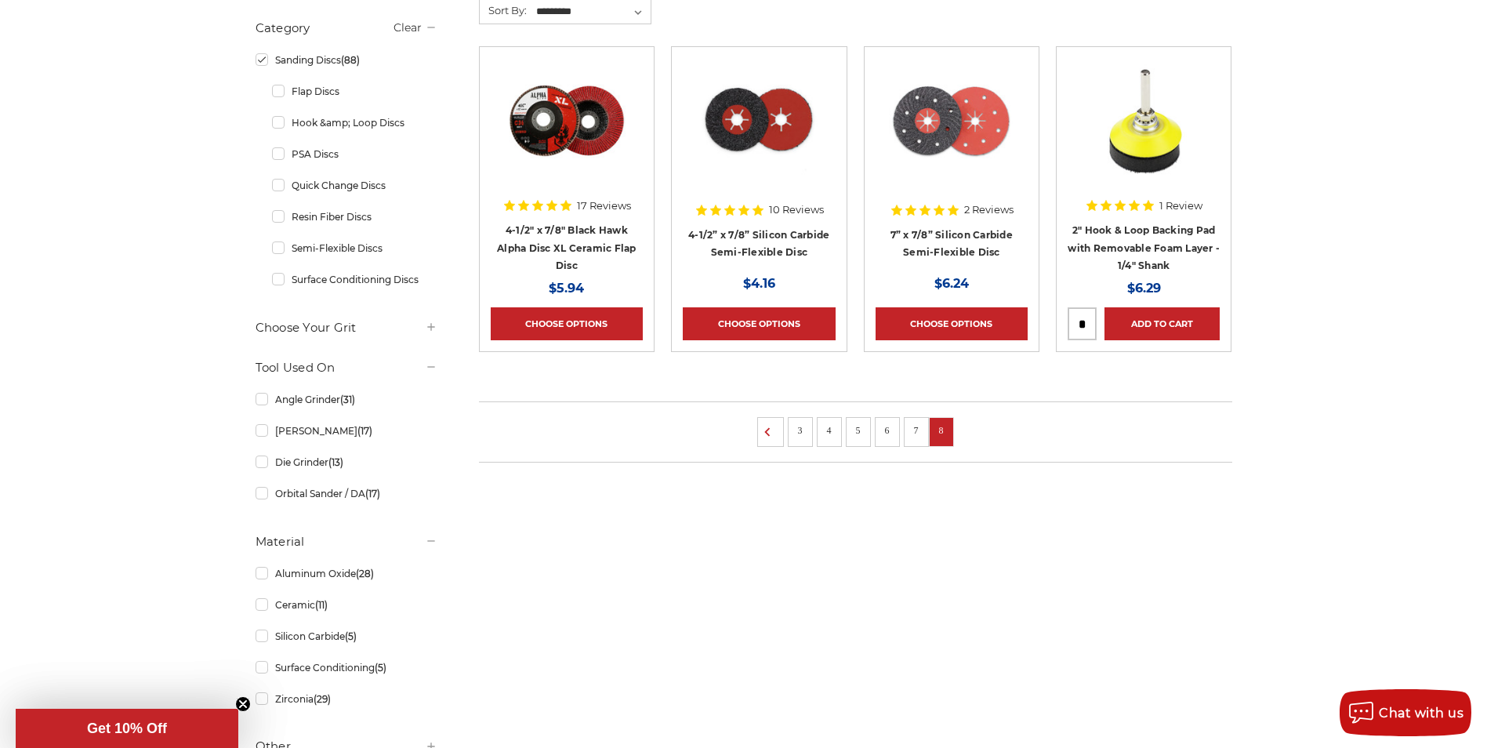
scroll to position [470, 0]
